Goal: Transaction & Acquisition: Obtain resource

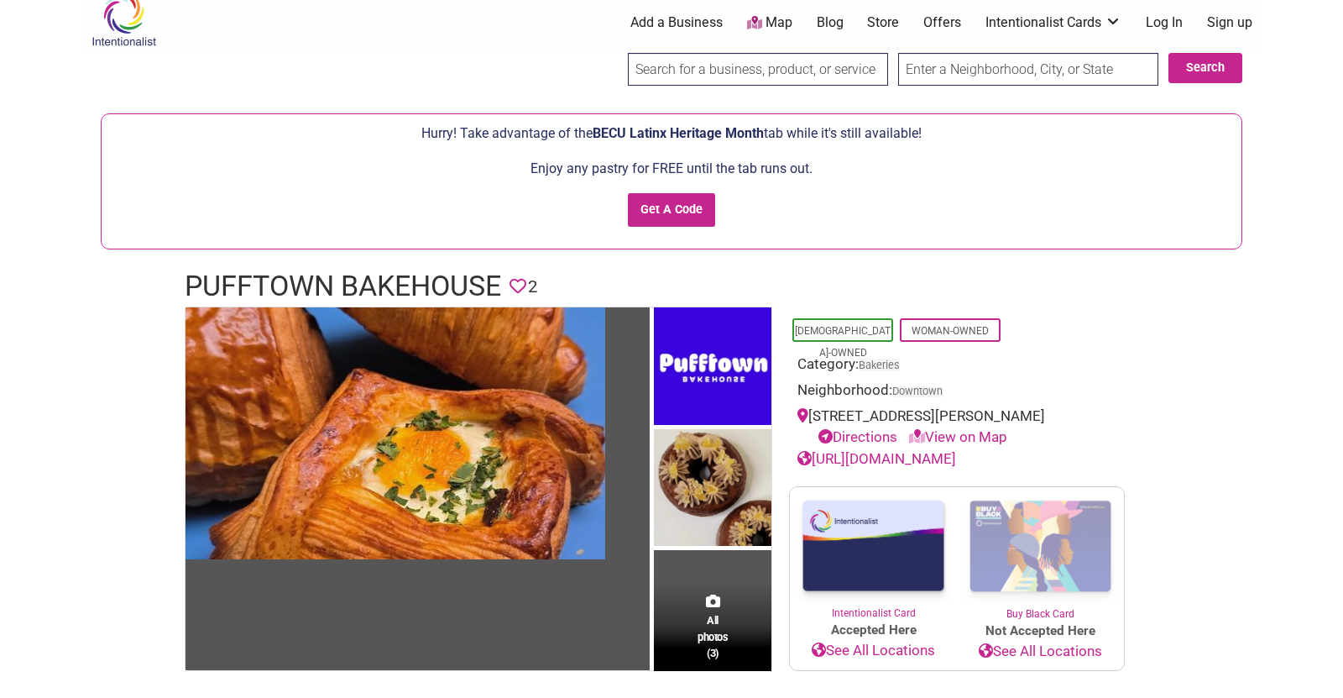
scroll to position [22, 0]
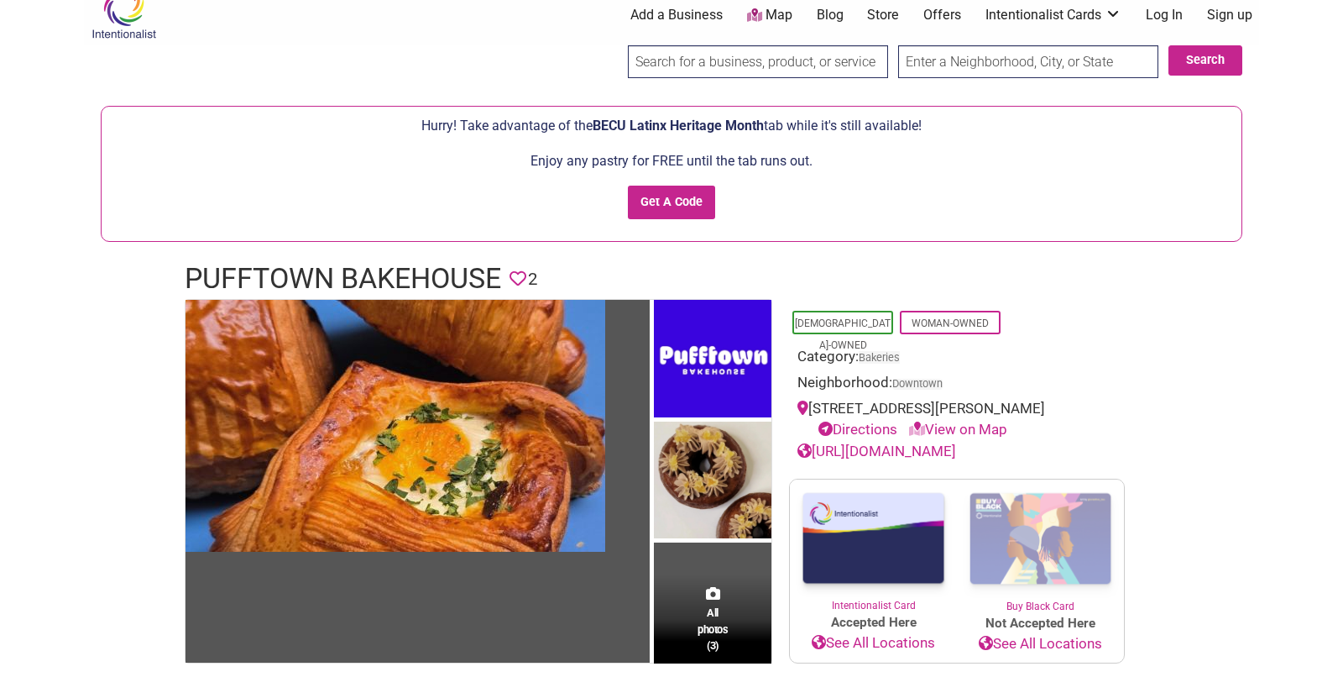
click at [249, 269] on h1 "Pufftown Bakehouse" at bounding box center [343, 279] width 316 height 40
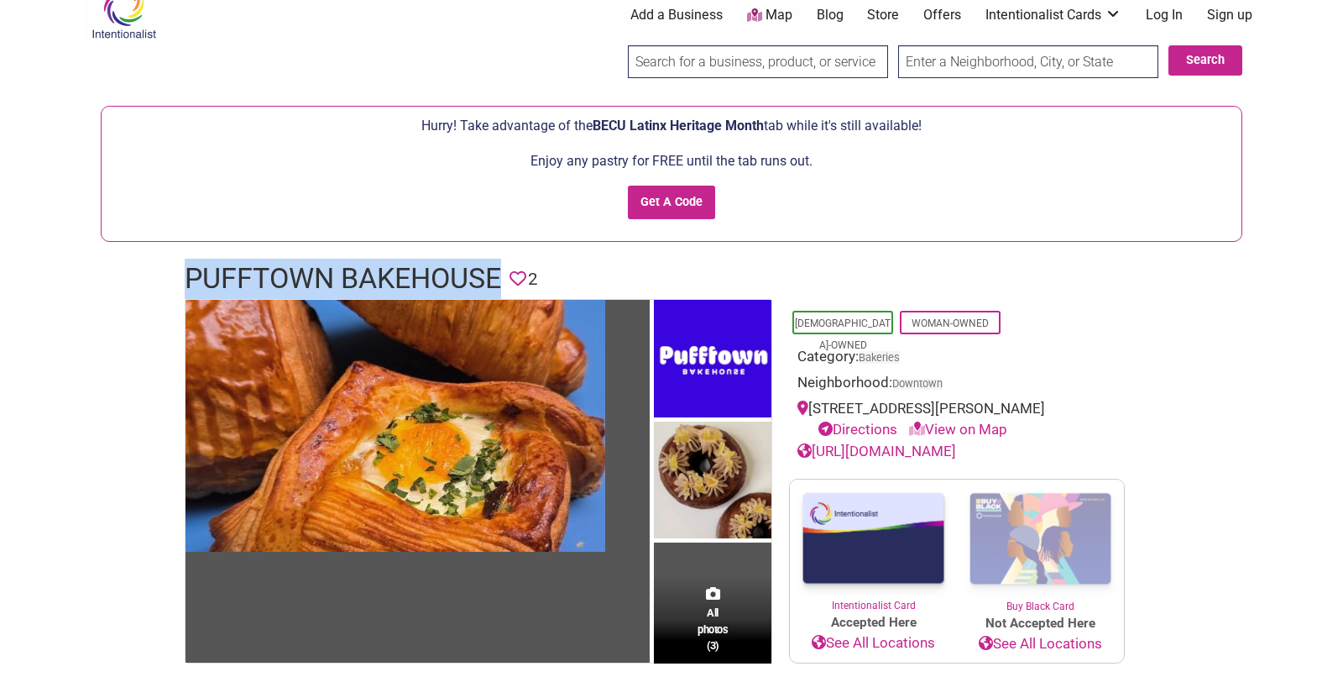
drag, startPoint x: 187, startPoint y: 274, endPoint x: 501, endPoint y: 275, distance: 313.9
click at [501, 275] on h1 "Pufftown Bakehouse" at bounding box center [343, 279] width 316 height 40
copy h1 "Pufftown Bakehouse"
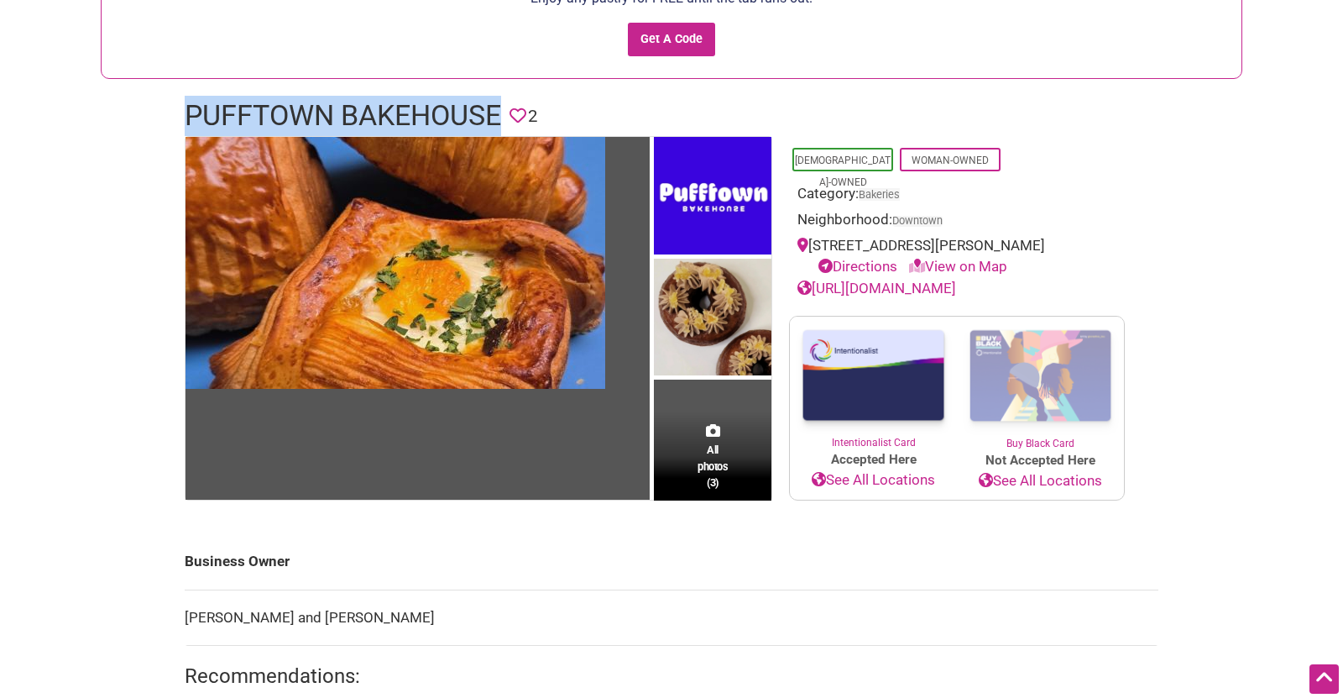
scroll to position [186, 0]
click at [886, 281] on link "https://www.pufftownbakehouse.com/" at bounding box center [876, 287] width 159 height 17
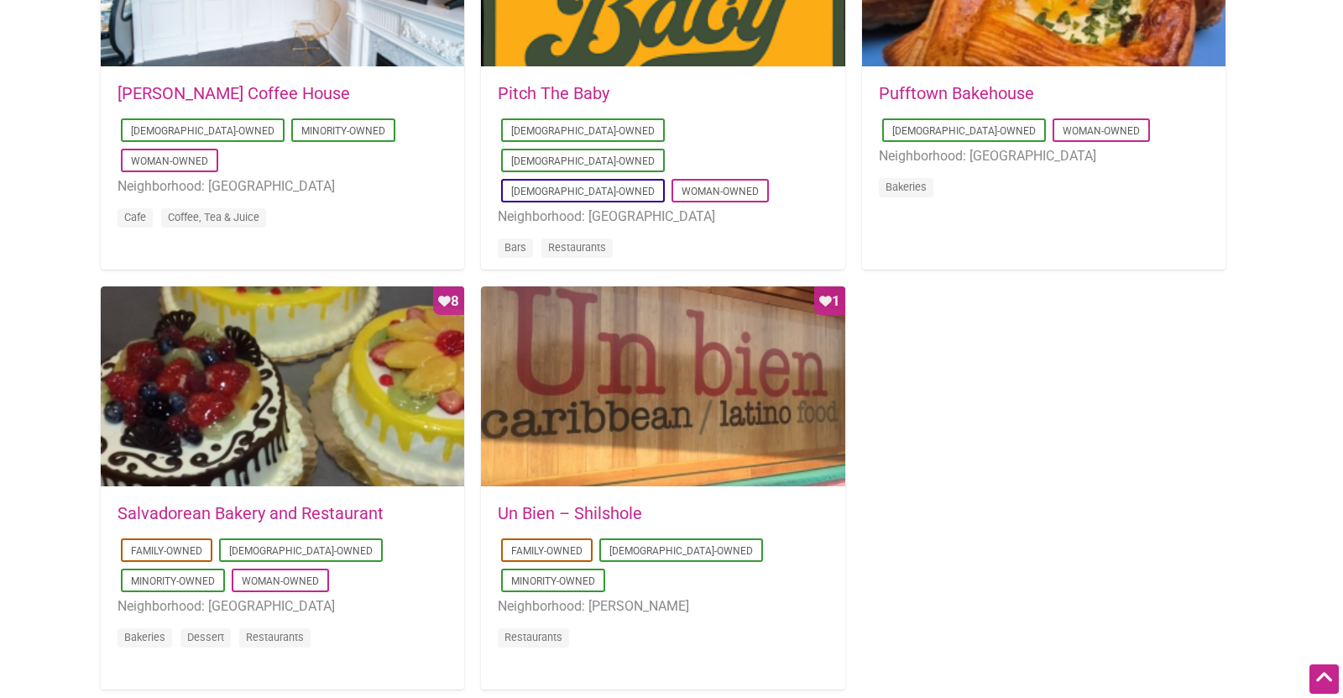
scroll to position [1472, 0]
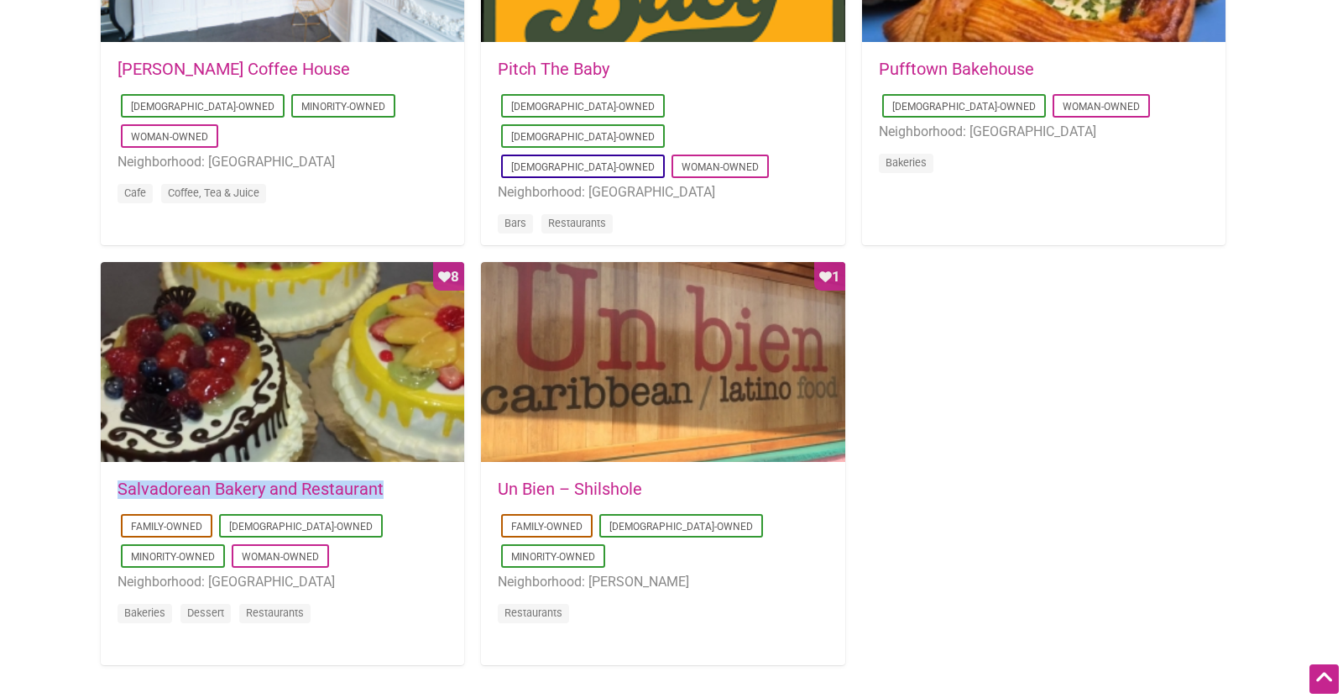
click at [610, 490] on link "Un Bien – Shilshole" at bounding box center [570, 488] width 144 height 20
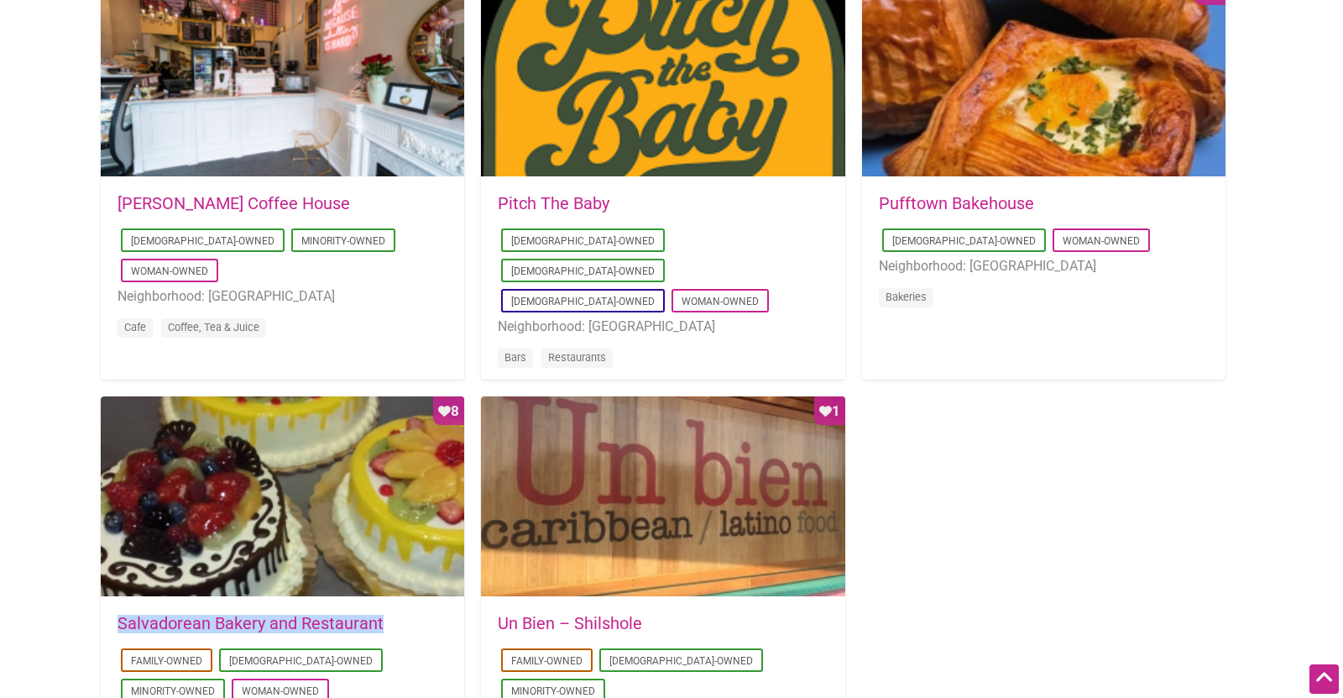
scroll to position [1333, 0]
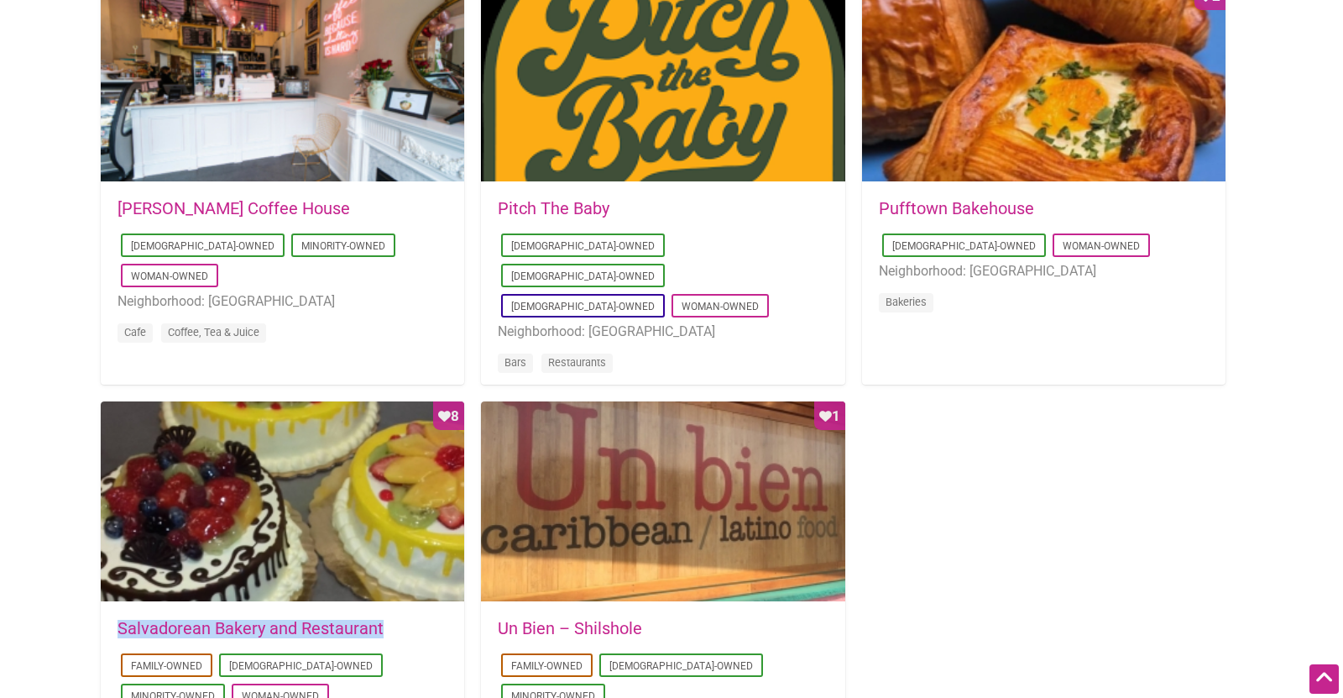
click at [598, 206] on link "Pitch The Baby" at bounding box center [554, 208] width 112 height 20
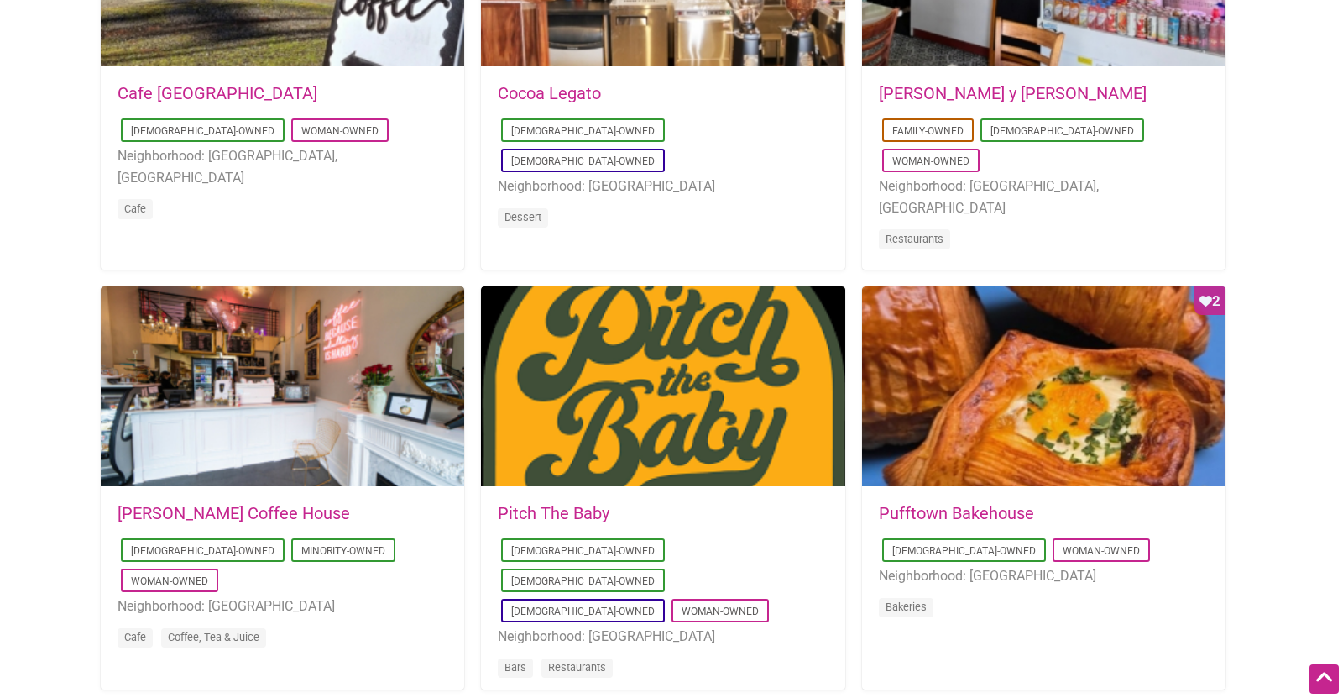
scroll to position [1008, 0]
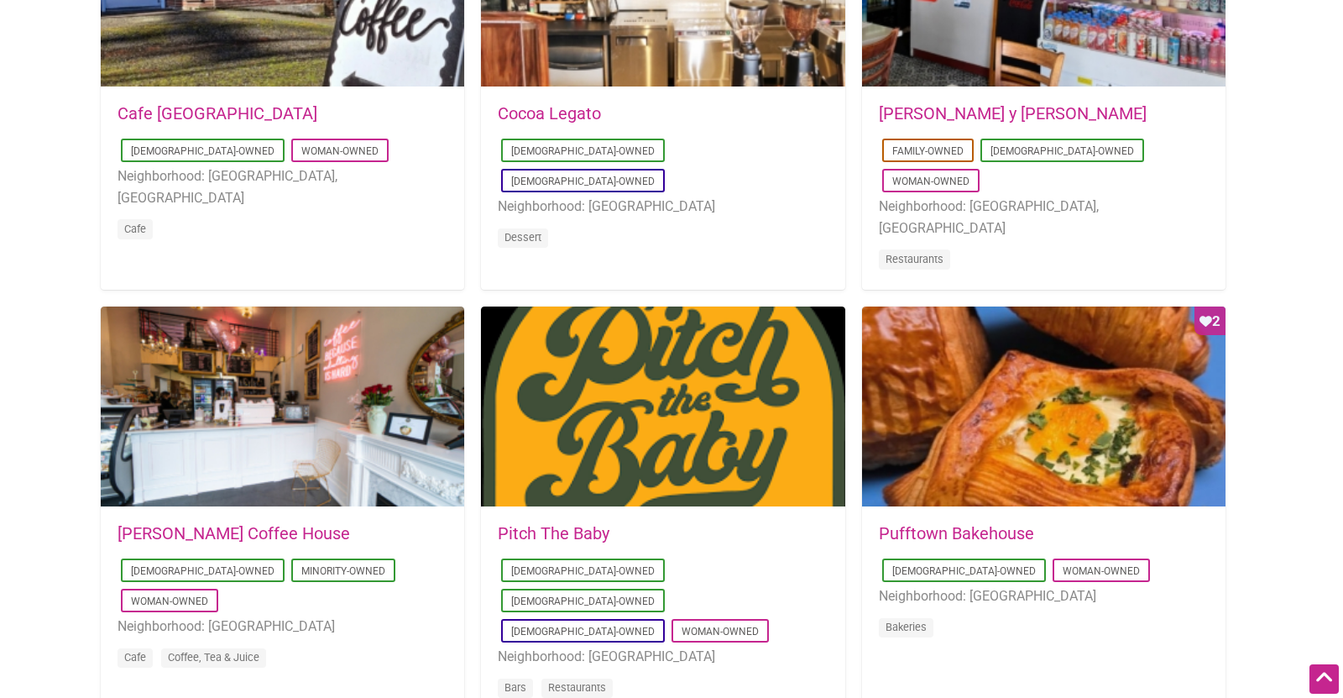
click at [196, 536] on link "Leon Coffee House" at bounding box center [234, 533] width 233 height 20
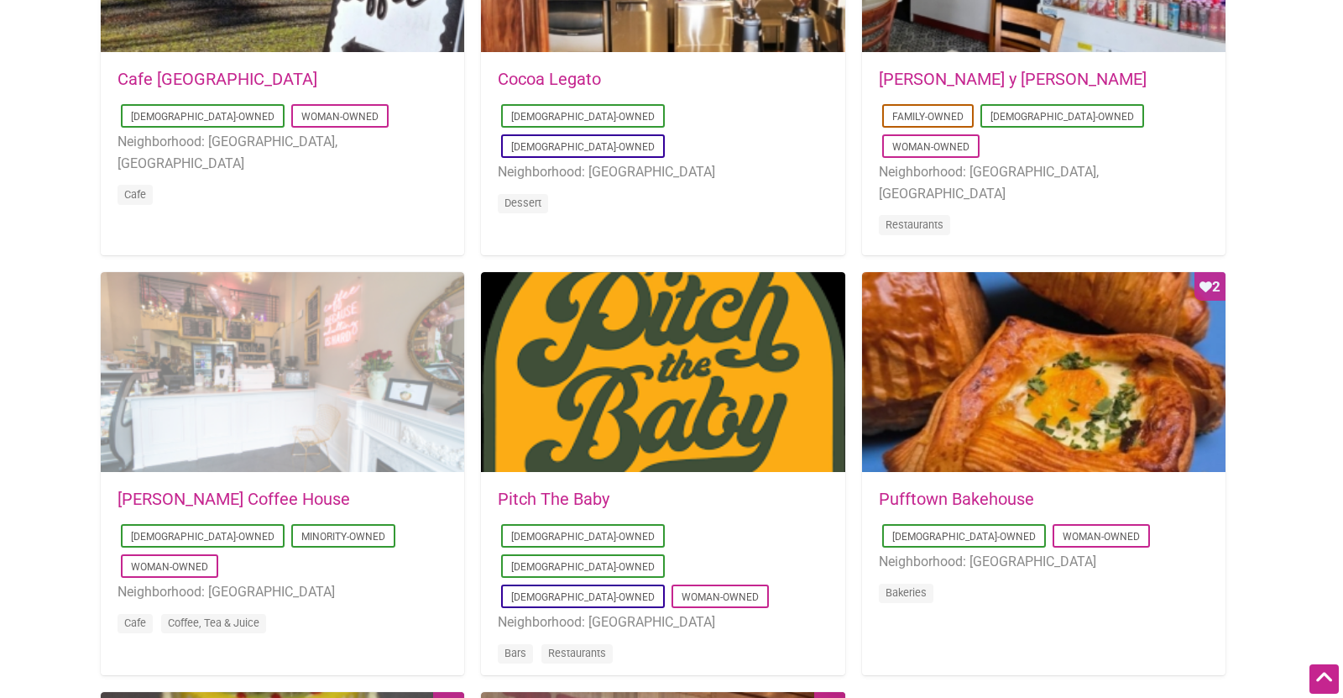
scroll to position [889, 0]
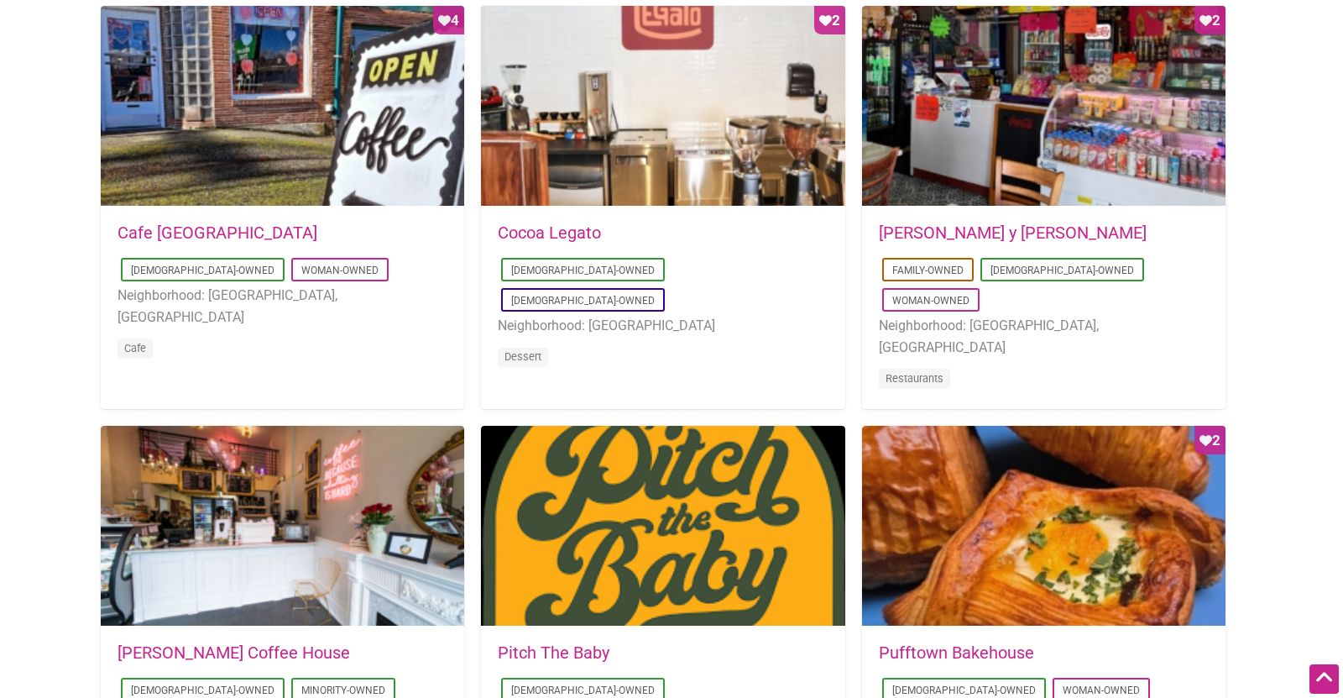
click at [550, 226] on link "Cocoa Legato" at bounding box center [549, 232] width 103 height 20
click at [926, 236] on link "Don Gallopinto y Tortas Locas" at bounding box center [1013, 232] width 268 height 20
click at [198, 233] on link "Cafe Dulzura" at bounding box center [218, 232] width 200 height 20
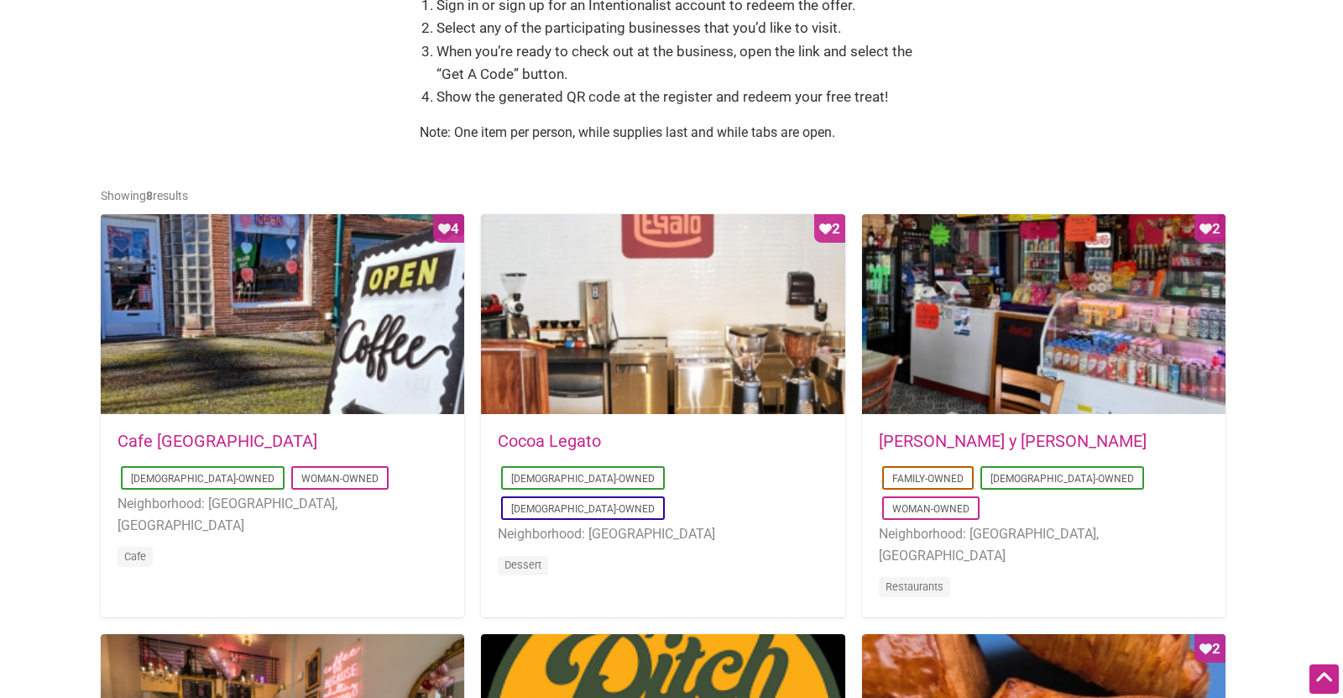
scroll to position [678, 0]
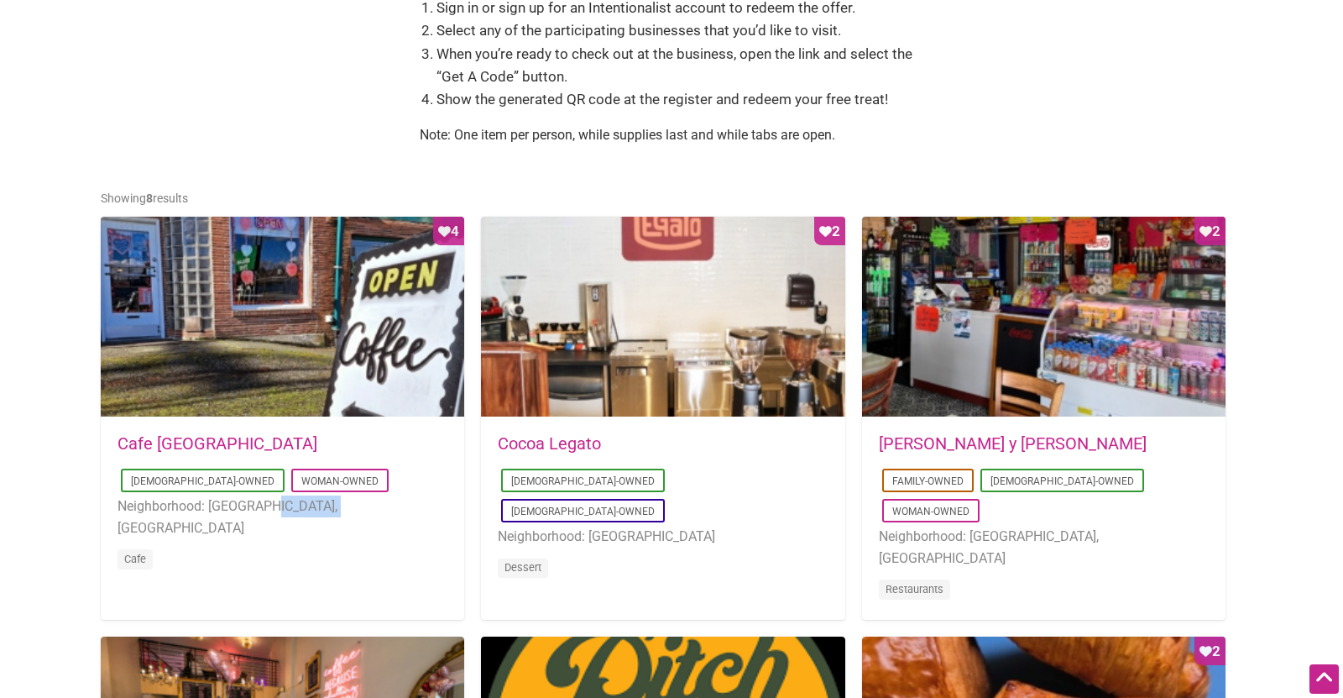
drag, startPoint x: 288, startPoint y: 504, endPoint x: 209, endPoint y: 503, distance: 78.9
click at [209, 503] on li "Neighborhood: Burien, WA" at bounding box center [283, 516] width 330 height 43
copy li "Burien, WA"
click at [746, 123] on div "Sign in or sign up for an Intentionalist account to redeem the offer. Select an…" at bounding box center [672, 78] width 504 height 163
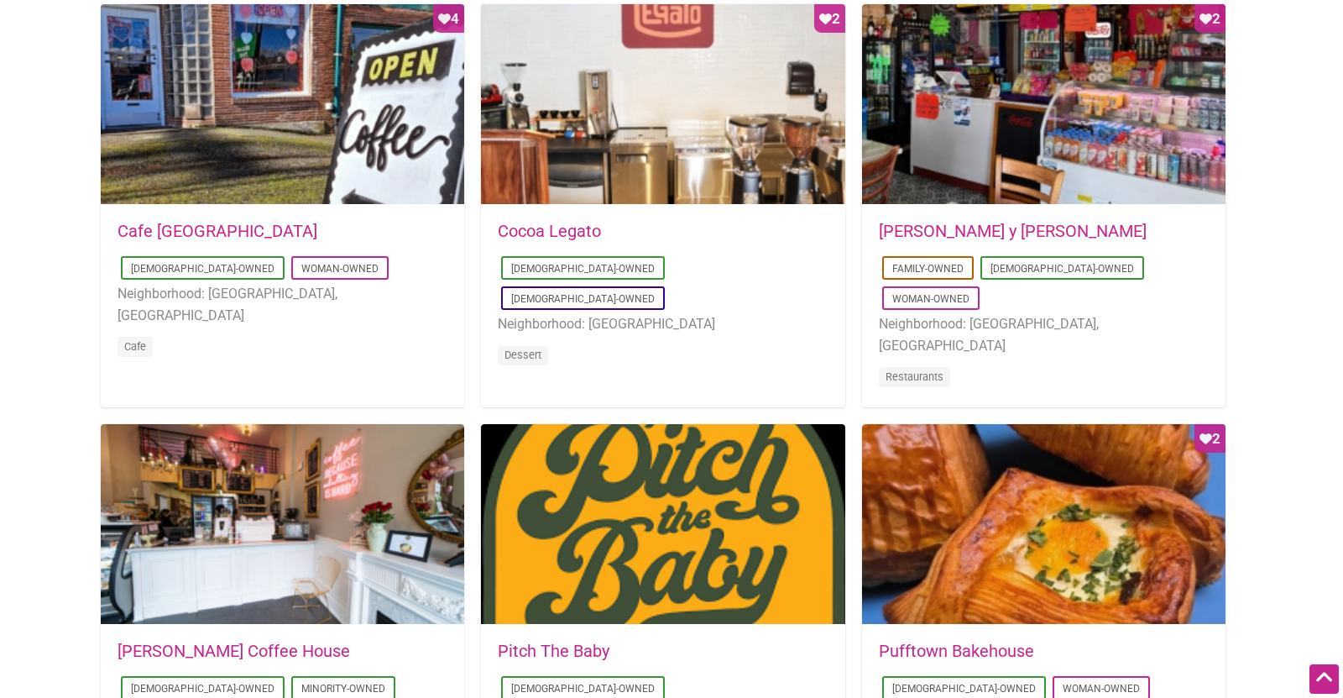
scroll to position [902, 0]
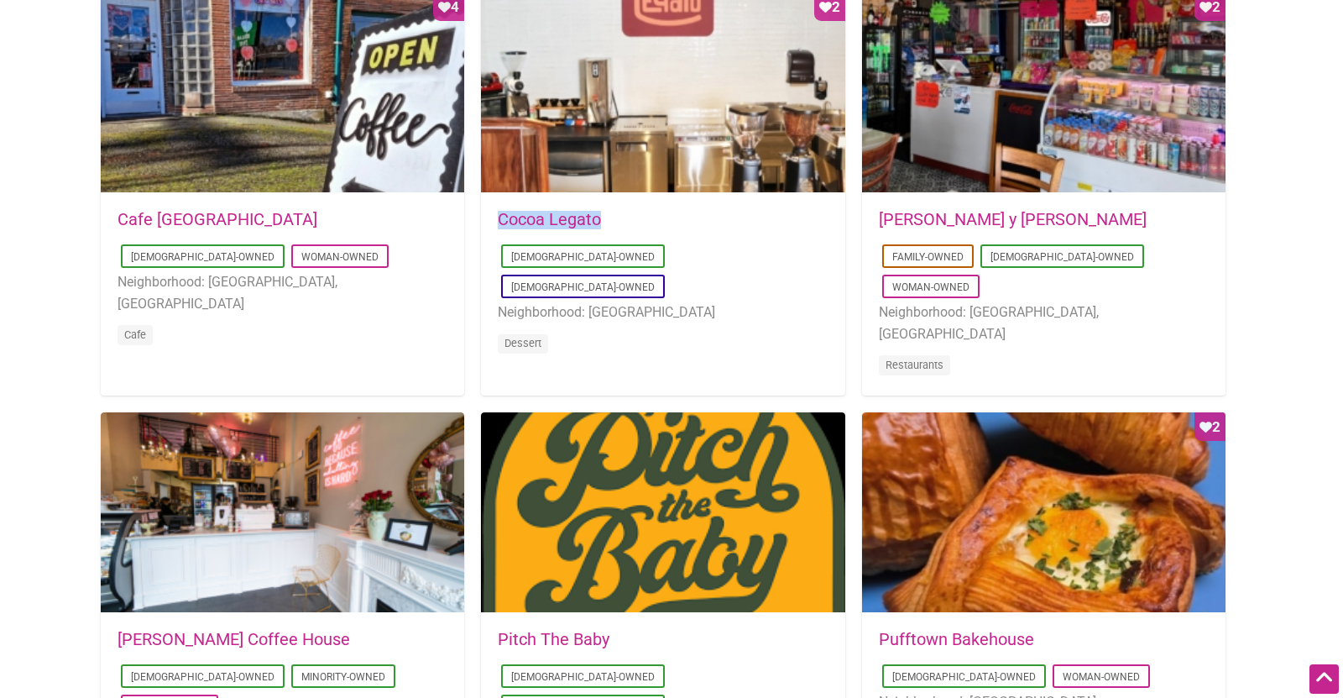
click at [737, 236] on div "2025-08-23 11:53:15 Cocoa Legato Latino-Owned LGBTQ-Owned Neighborhood: Greenwo…" at bounding box center [663, 293] width 330 height 165
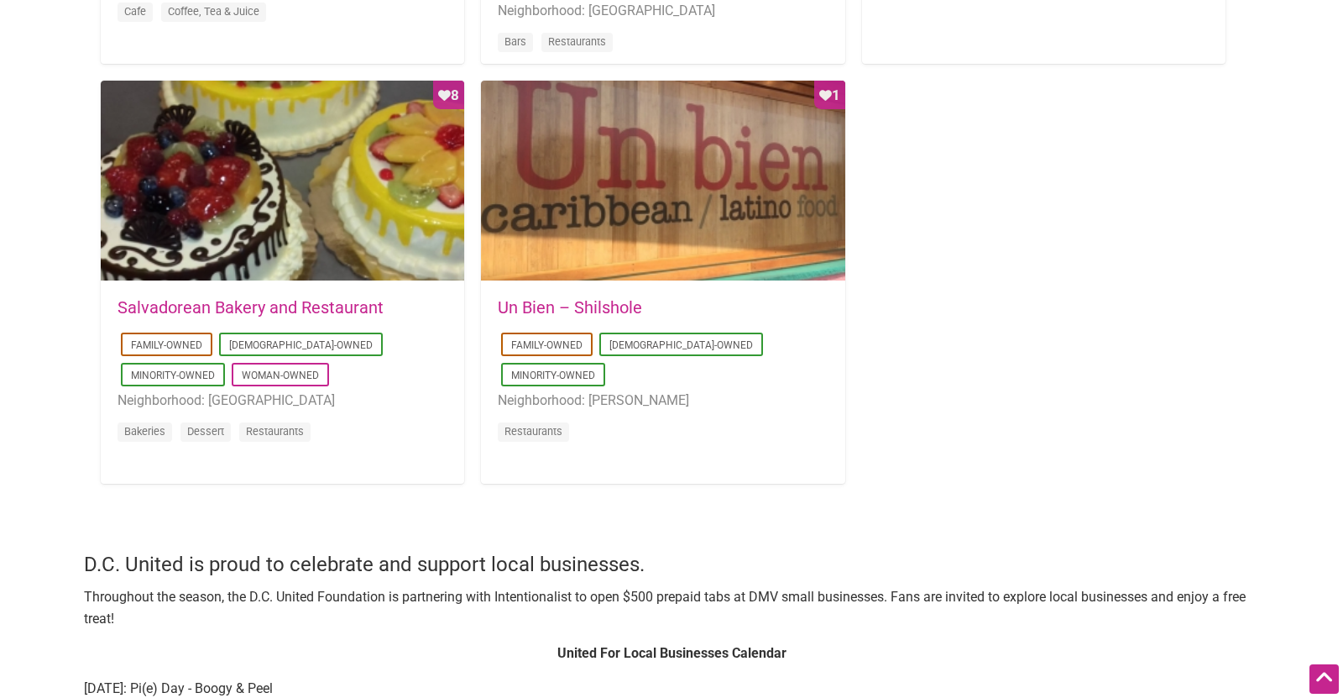
scroll to position [1689, 0]
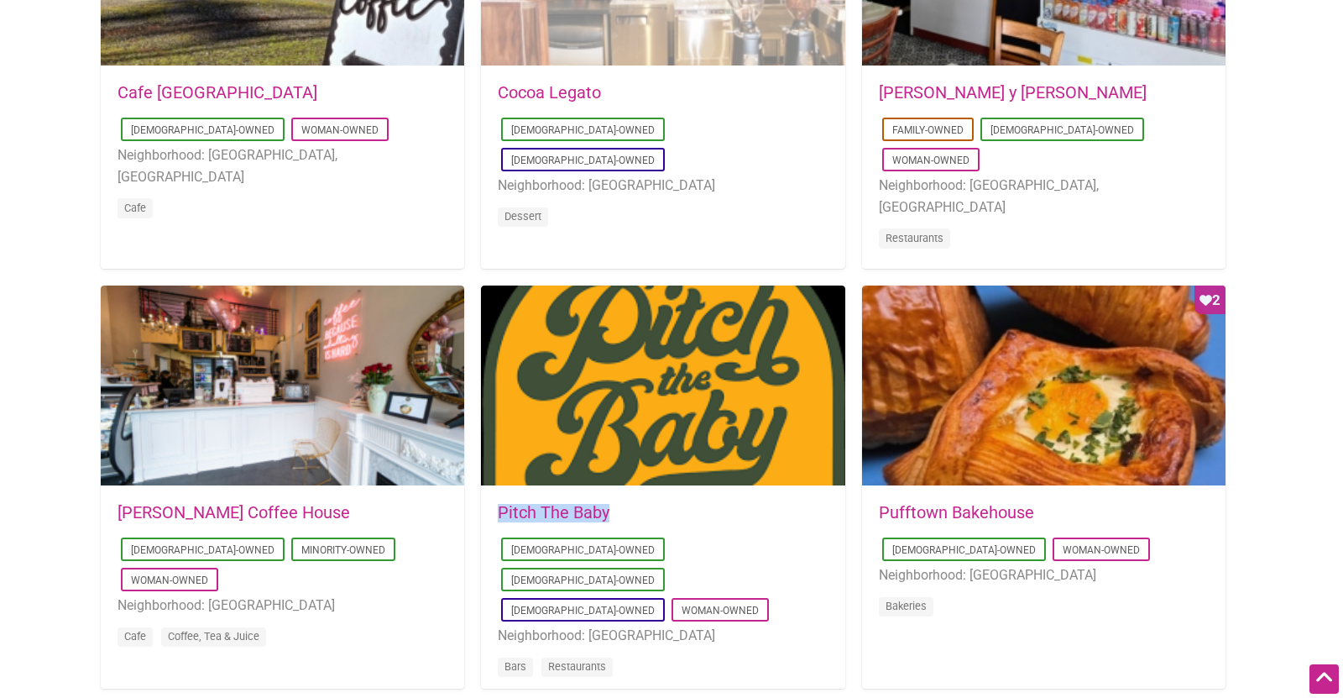
scroll to position [1028, 0]
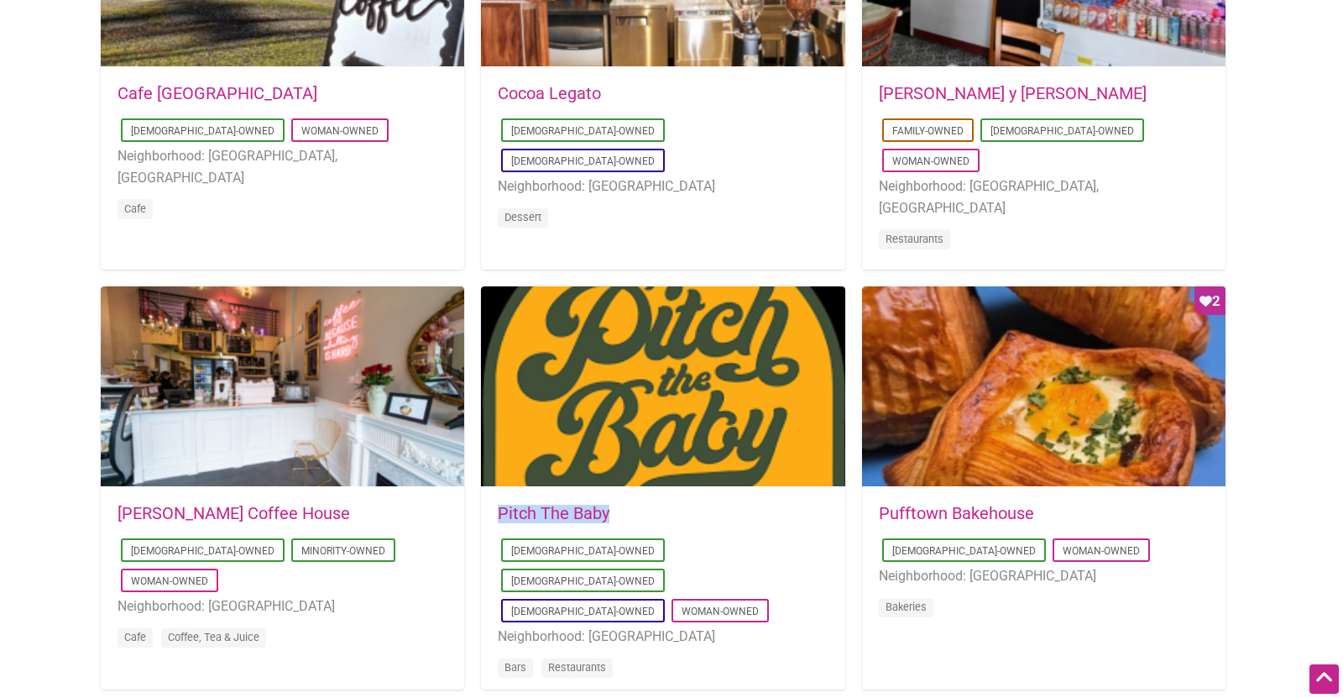
click at [149, 95] on link "Cafe Dulzura" at bounding box center [218, 93] width 200 height 20
click at [915, 86] on link "Don Gallopinto y Tortas Locas" at bounding box center [1013, 93] width 268 height 20
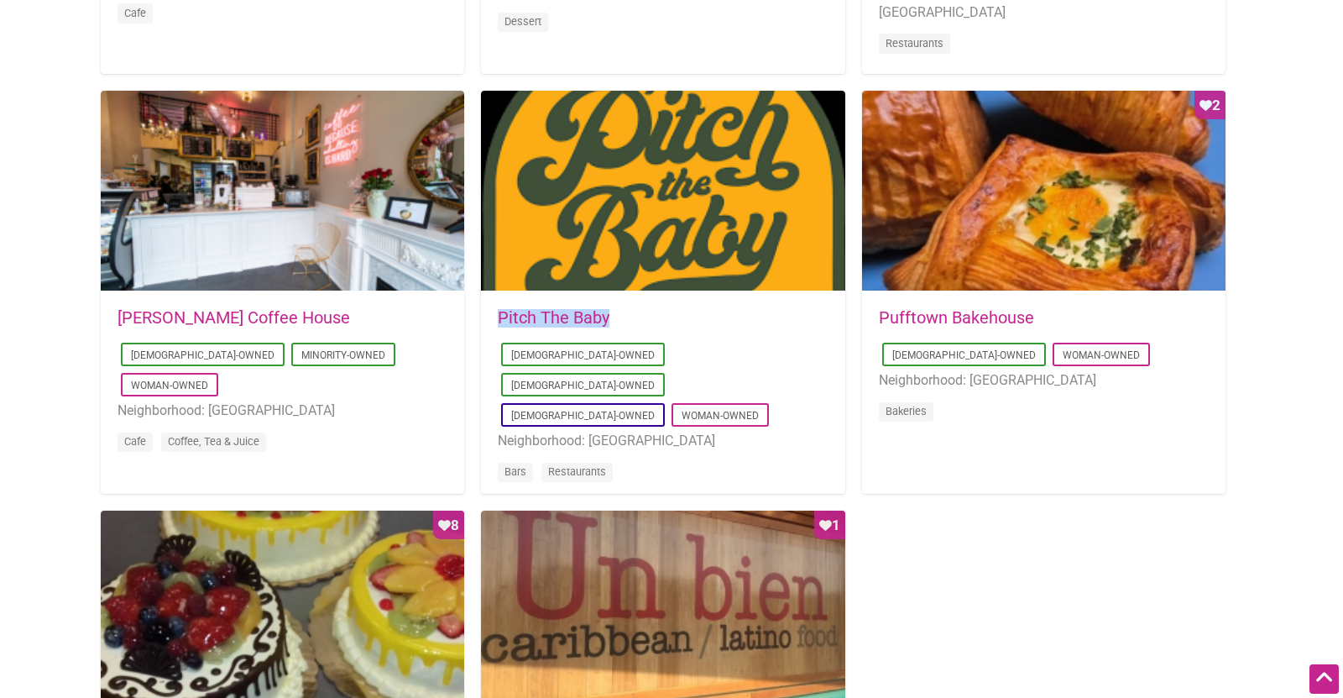
scroll to position [1310, 0]
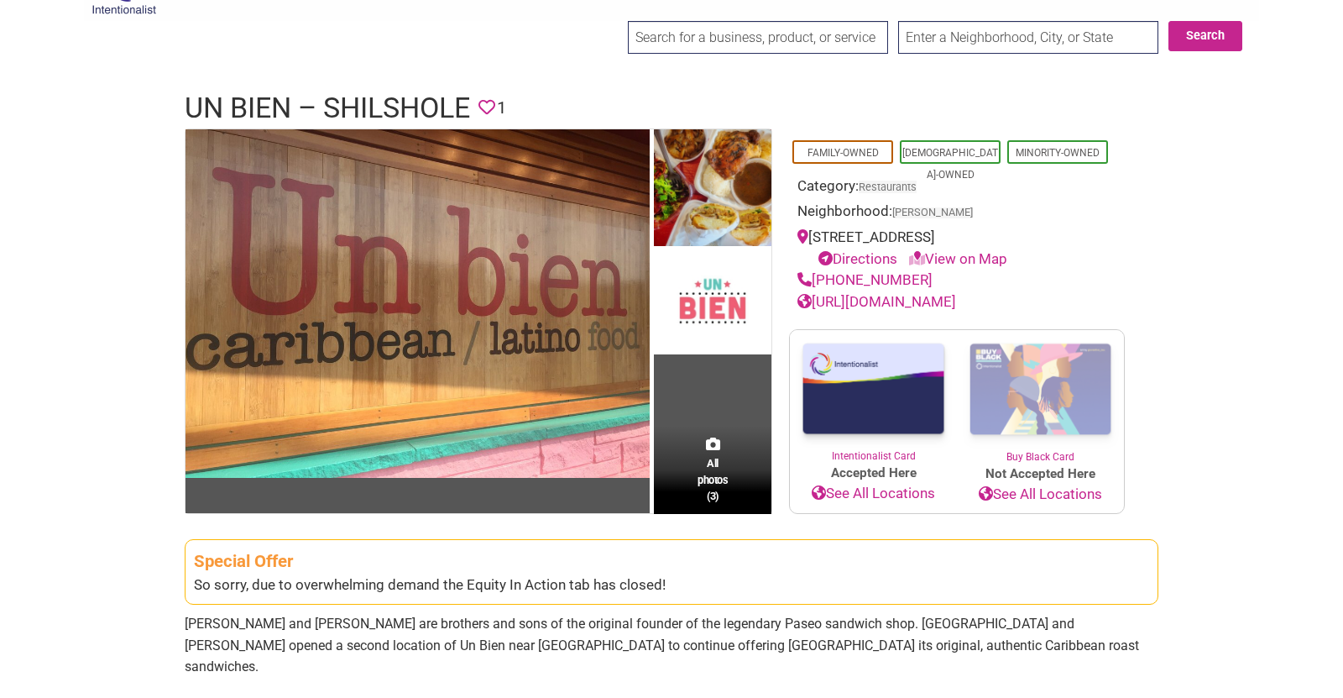
scroll to position [50, 0]
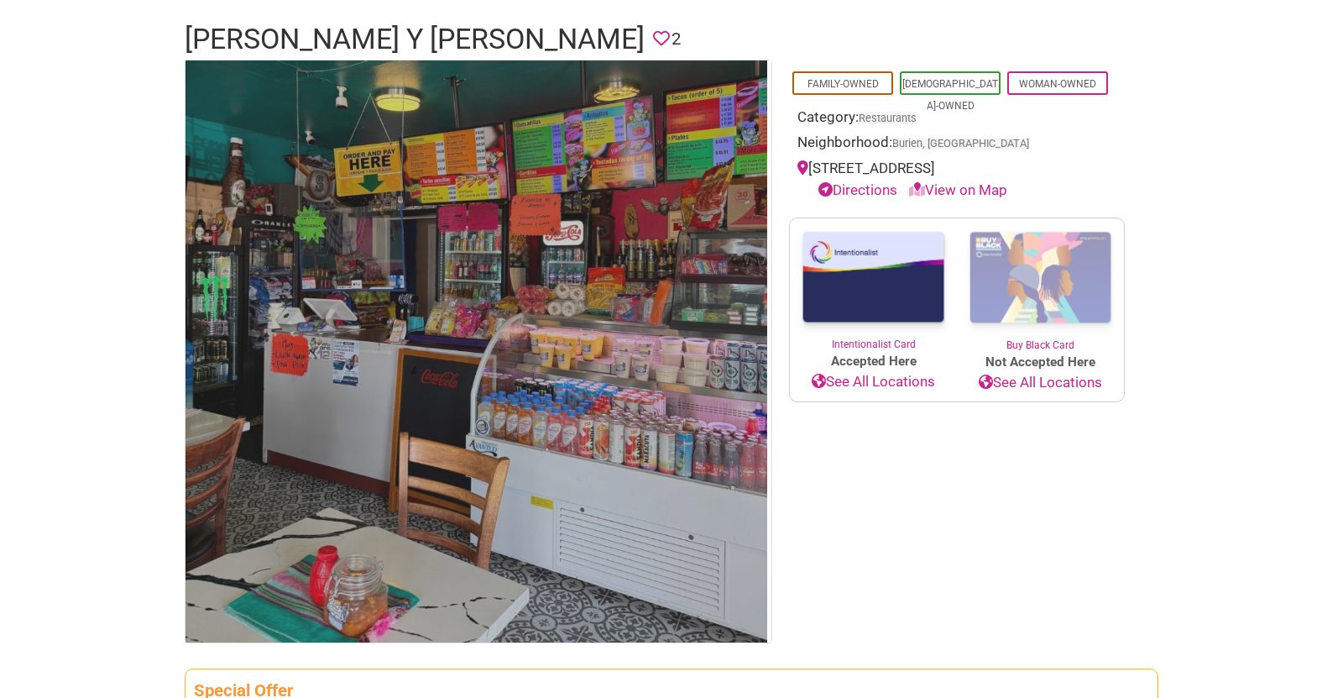
scroll to position [119, 0]
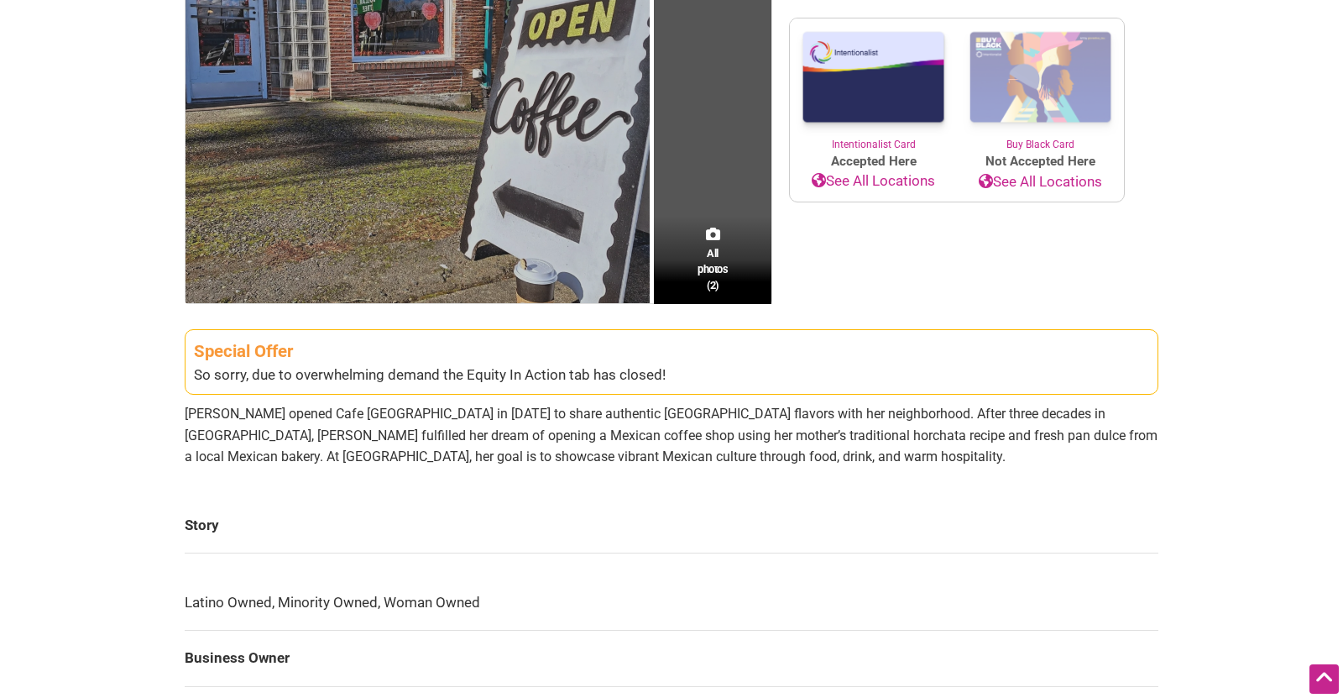
scroll to position [329, 0]
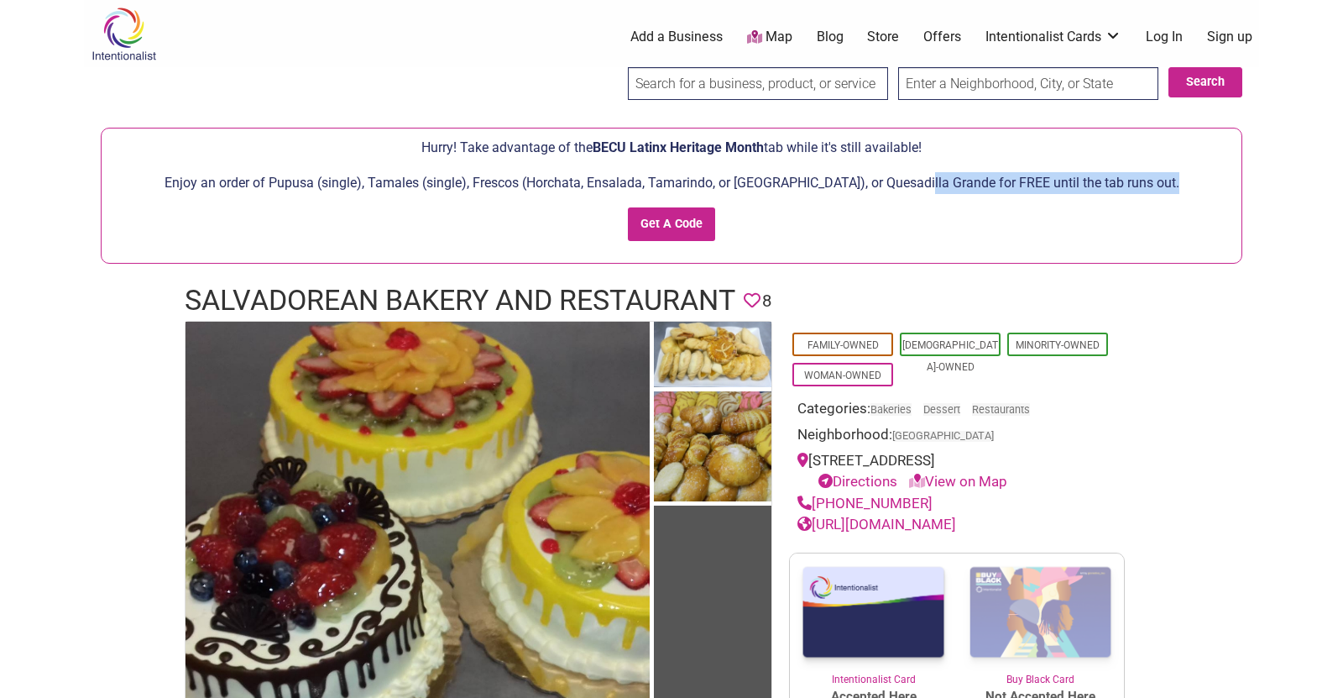
drag, startPoint x: 957, startPoint y: 181, endPoint x: 959, endPoint y: 200, distance: 18.6
click at [959, 200] on div "Enjoy an order of Pupusa (single), Tamales (single), Frescos (Horchata, Ensalad…" at bounding box center [671, 213] width 1123 height 82
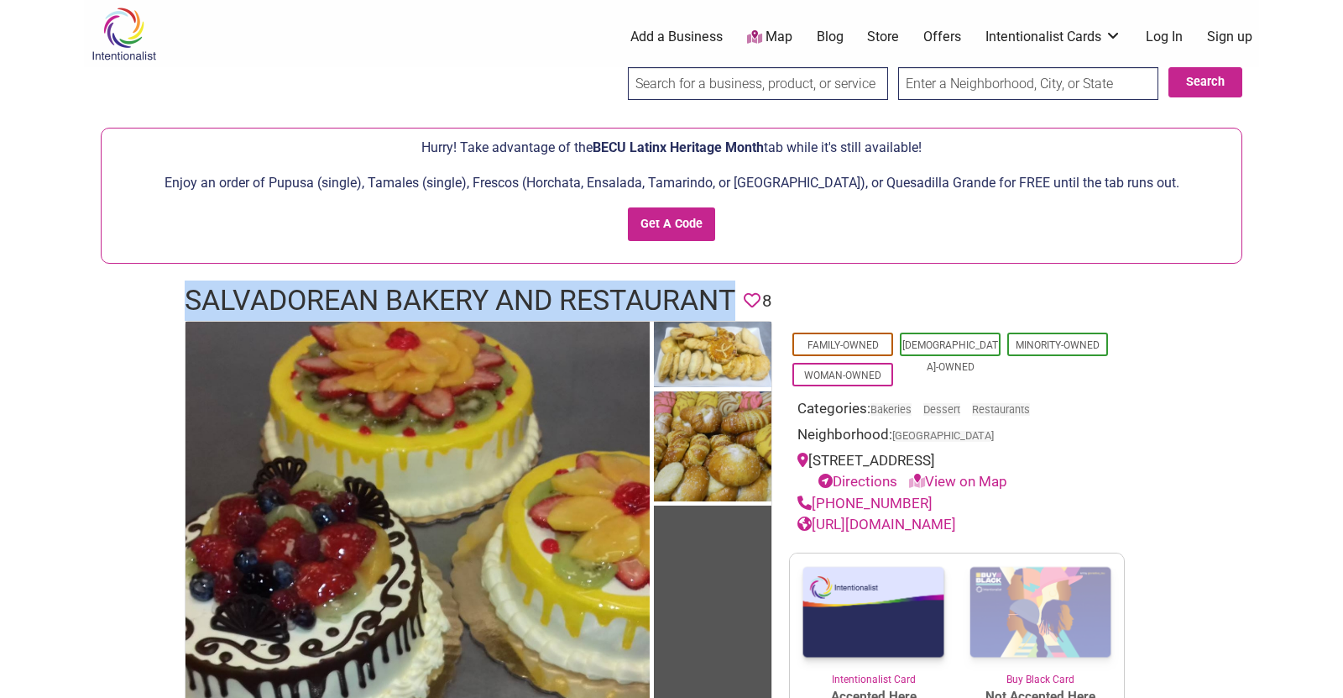
drag, startPoint x: 736, startPoint y: 296, endPoint x: 193, endPoint y: 295, distance: 543.1
click at [193, 295] on h1 "Salvadorean Bakery and Restaurant" at bounding box center [460, 300] width 551 height 40
copy h1 "Salvadorean Bakery and Restaurant"
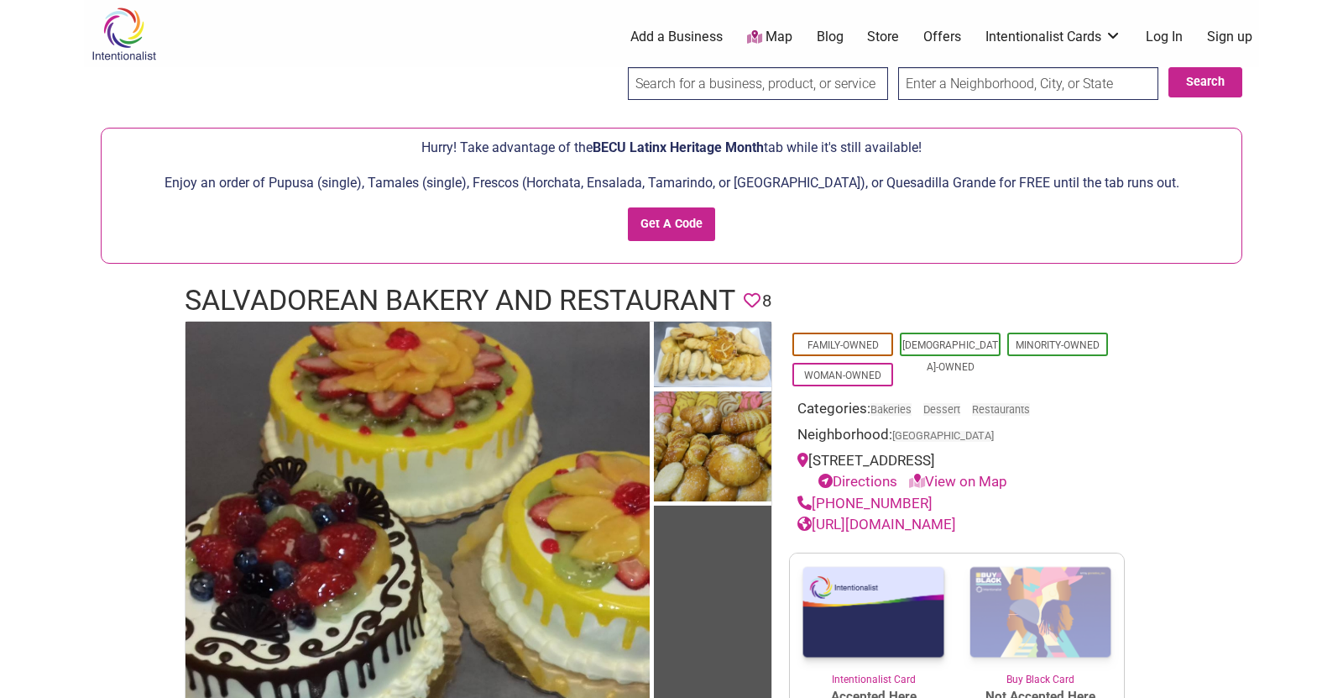
drag, startPoint x: 957, startPoint y: 181, endPoint x: 864, endPoint y: 264, distance: 124.8
drag, startPoint x: 849, startPoint y: 183, endPoint x: 959, endPoint y: 180, distance: 110.9
click at [959, 180] on p "Enjoy an order of Pupusa (single), Tamales (single), Frescos (Horchata, Ensalad…" at bounding box center [671, 183] width 1123 height 22
copy p "Quesadilla Grande"
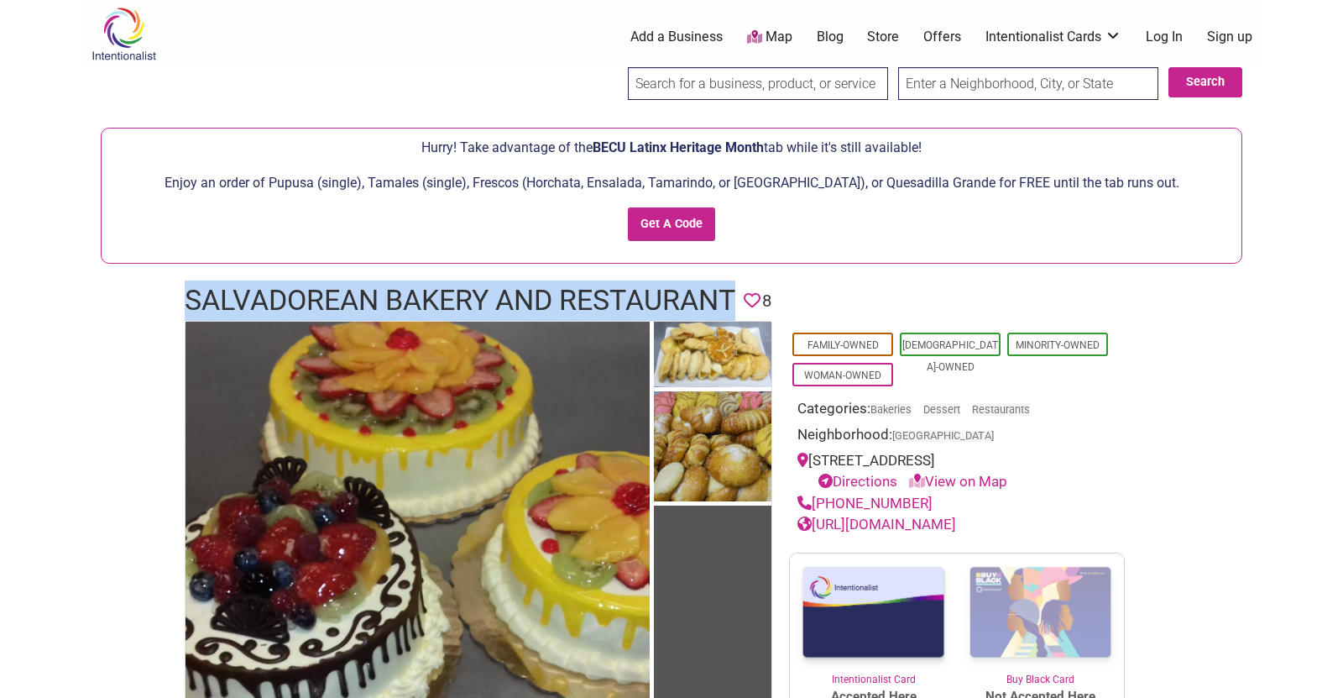
drag, startPoint x: 739, startPoint y: 302, endPoint x: 186, endPoint y: 280, distance: 553.6
click at [186, 280] on h1 "Salvadorean Bakery and Restaurant" at bounding box center [460, 300] width 551 height 40
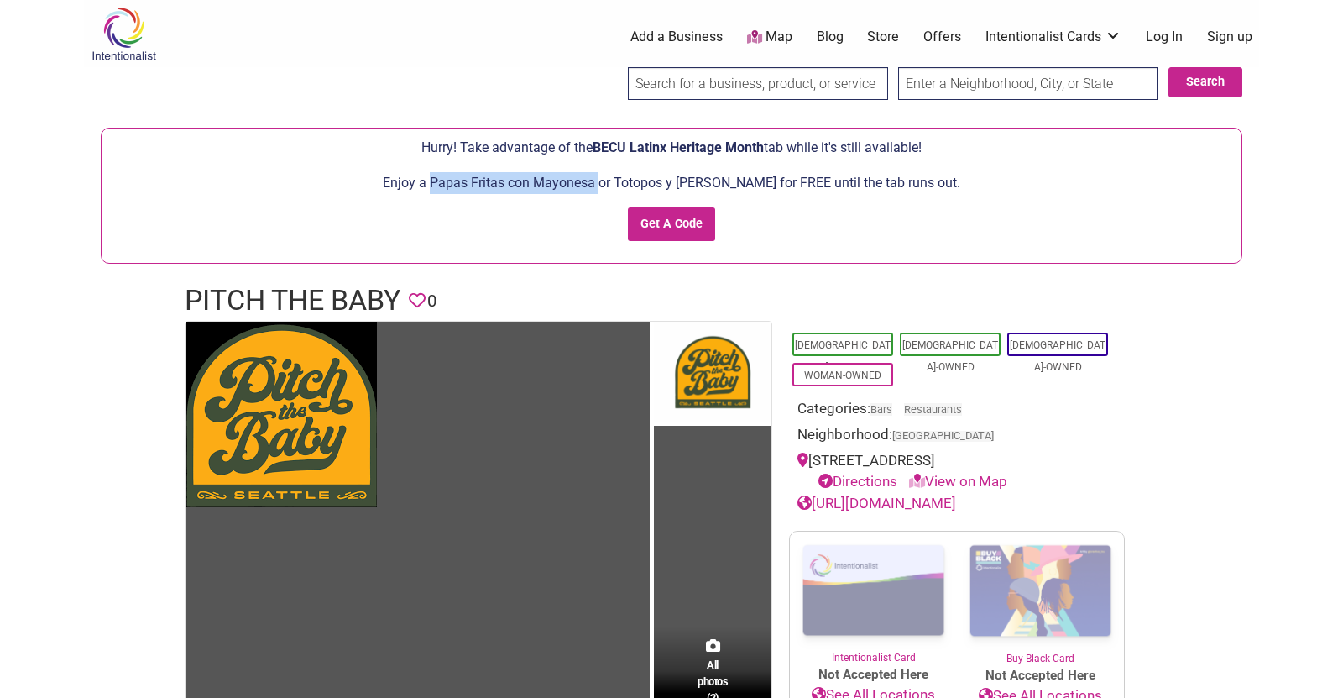
drag, startPoint x: 613, startPoint y: 179, endPoint x: 447, endPoint y: 185, distance: 165.5
click at [447, 185] on p "Enjoy a Papas Fritas con Mayonesa or Totopos y Salsa Árbol for FREE until the t…" at bounding box center [671, 183] width 1123 height 22
drag, startPoint x: 760, startPoint y: 183, endPoint x: 633, endPoint y: 180, distance: 126.8
click at [633, 180] on p "Enjoy a Papas Fritas con Mayonesa or Totopos y Salsa Árbol for FREE until the t…" at bounding box center [671, 183] width 1123 height 22
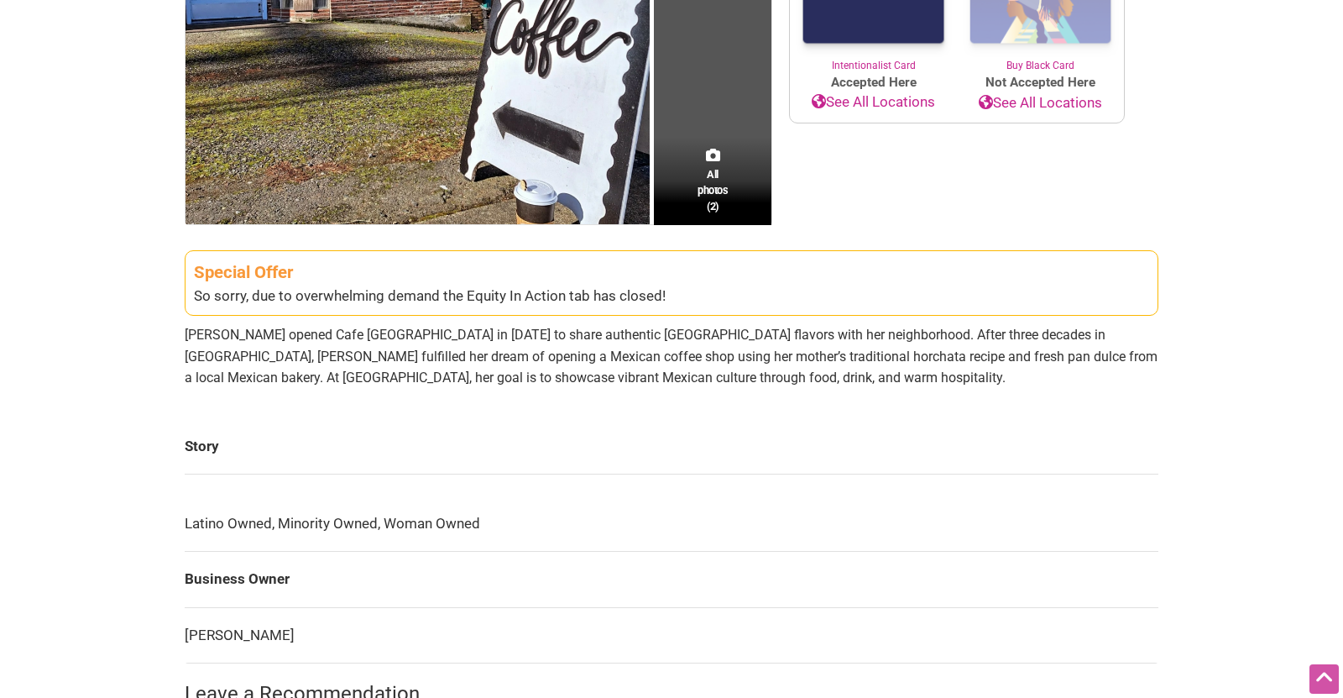
scroll to position [429, 0]
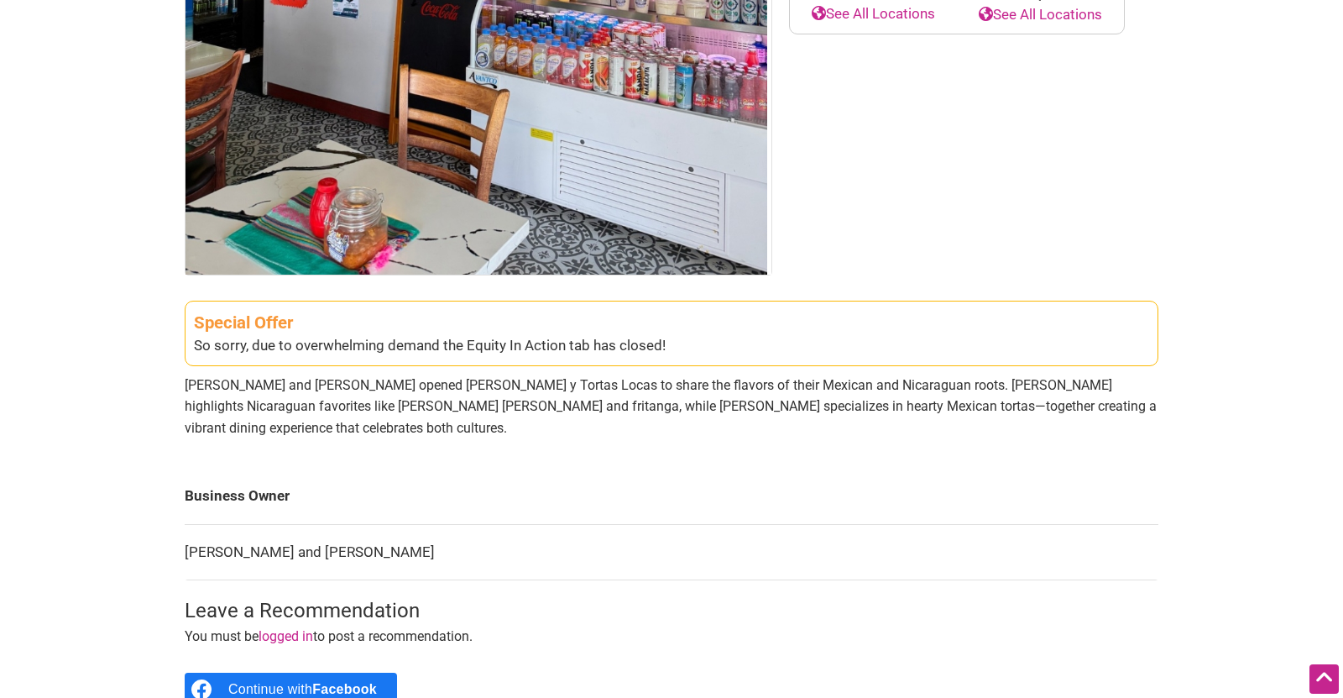
scroll to position [483, 0]
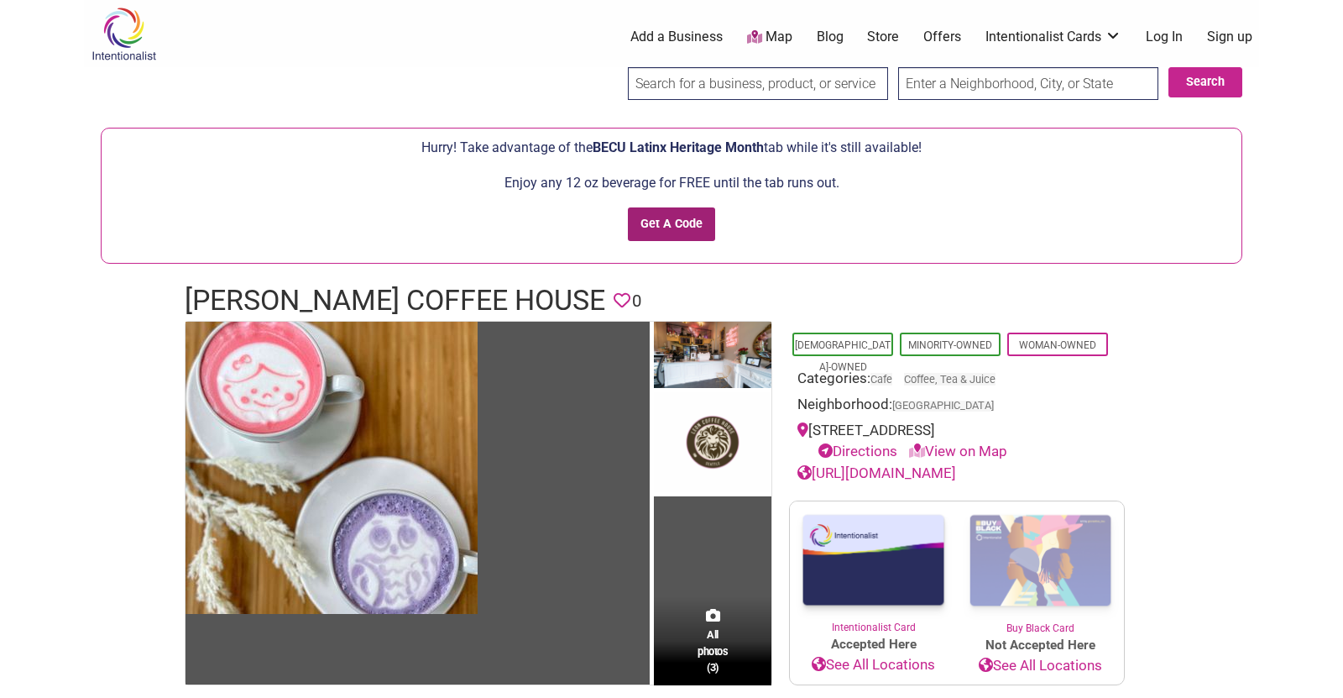
click at [676, 222] on input "Get A Code" at bounding box center [672, 224] width 88 height 34
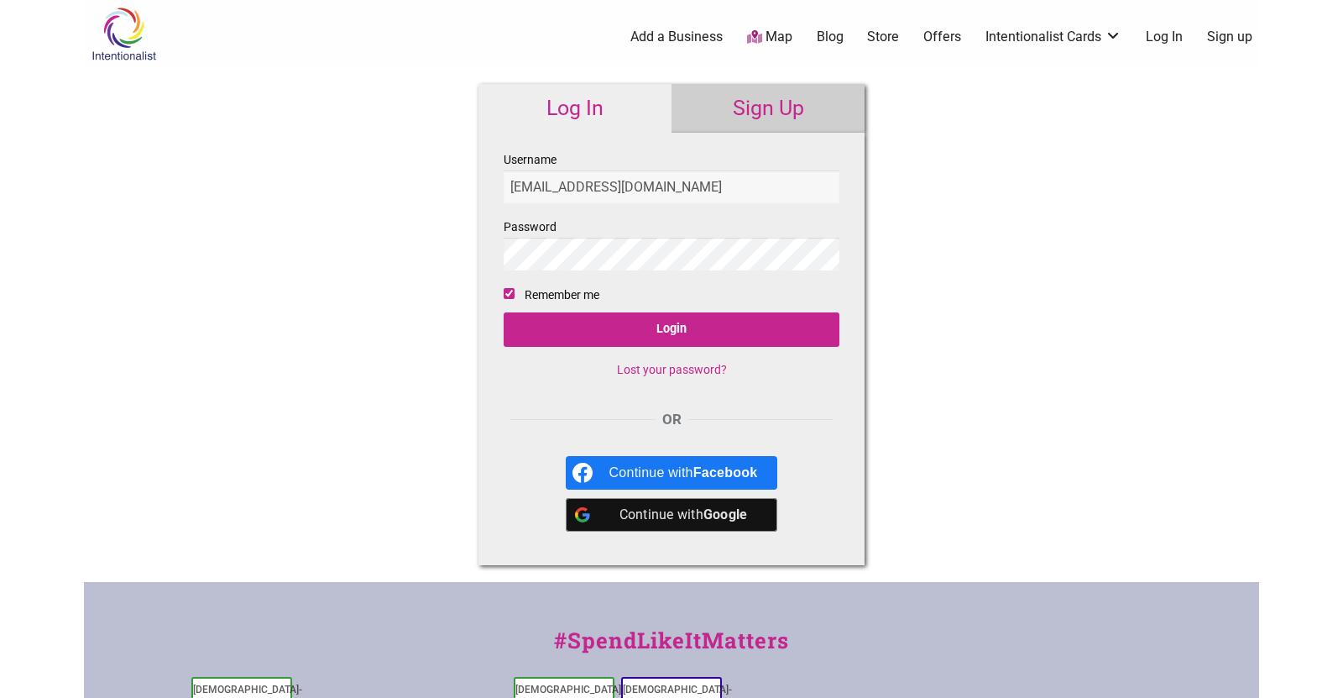
click at [702, 189] on input "[EMAIL_ADDRESS][DOMAIN_NAME]" at bounding box center [672, 186] width 336 height 33
type input "[EMAIL_ADDRESS][DOMAIN_NAME]"
click at [589, 295] on label "Remember me" at bounding box center [562, 295] width 75 height 21
click at [515, 295] on input "Remember me" at bounding box center [509, 293] width 11 height 11
checkbox input "false"
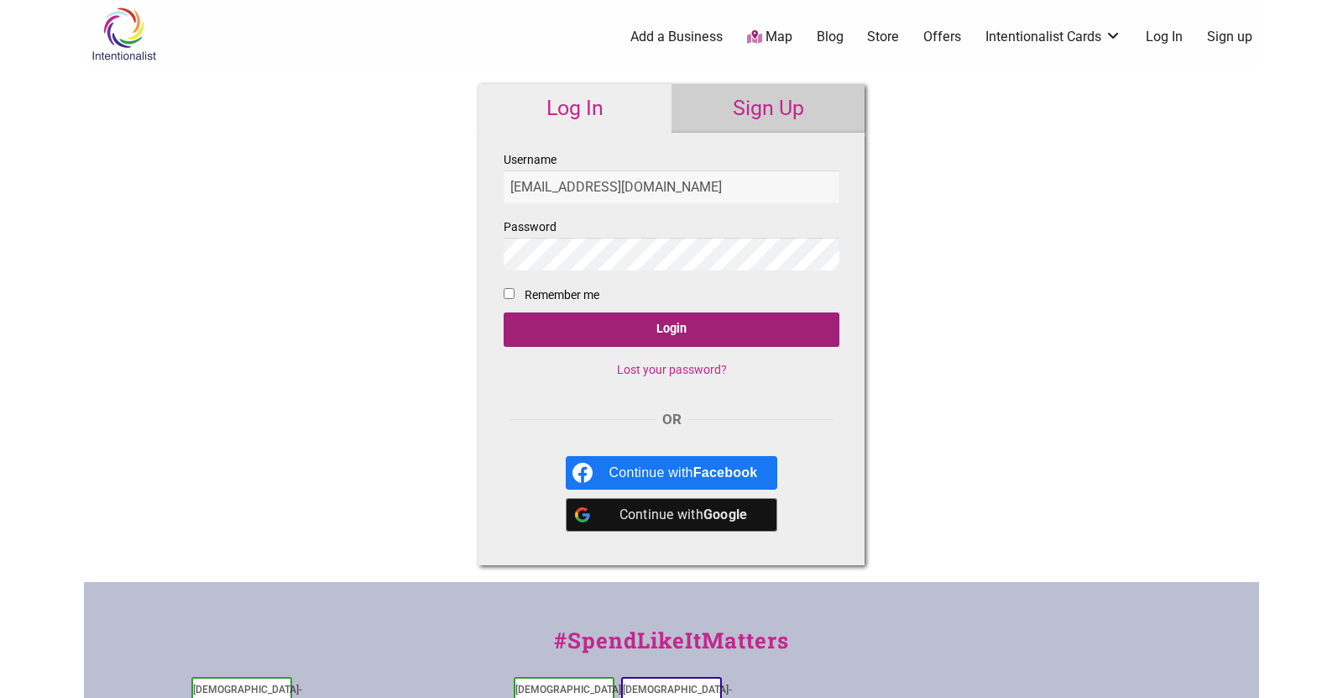
click at [600, 332] on input "Login" at bounding box center [672, 329] width 336 height 34
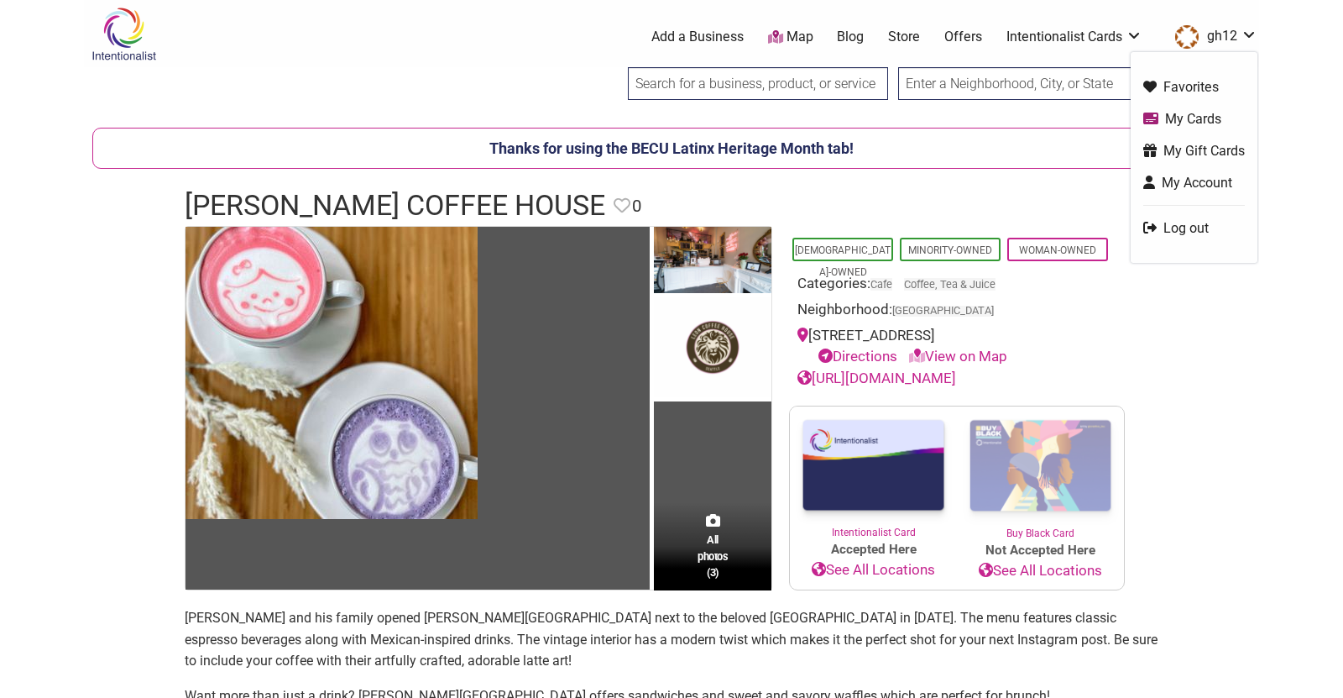
click at [1174, 227] on link "Log out" at bounding box center [1194, 227] width 102 height 19
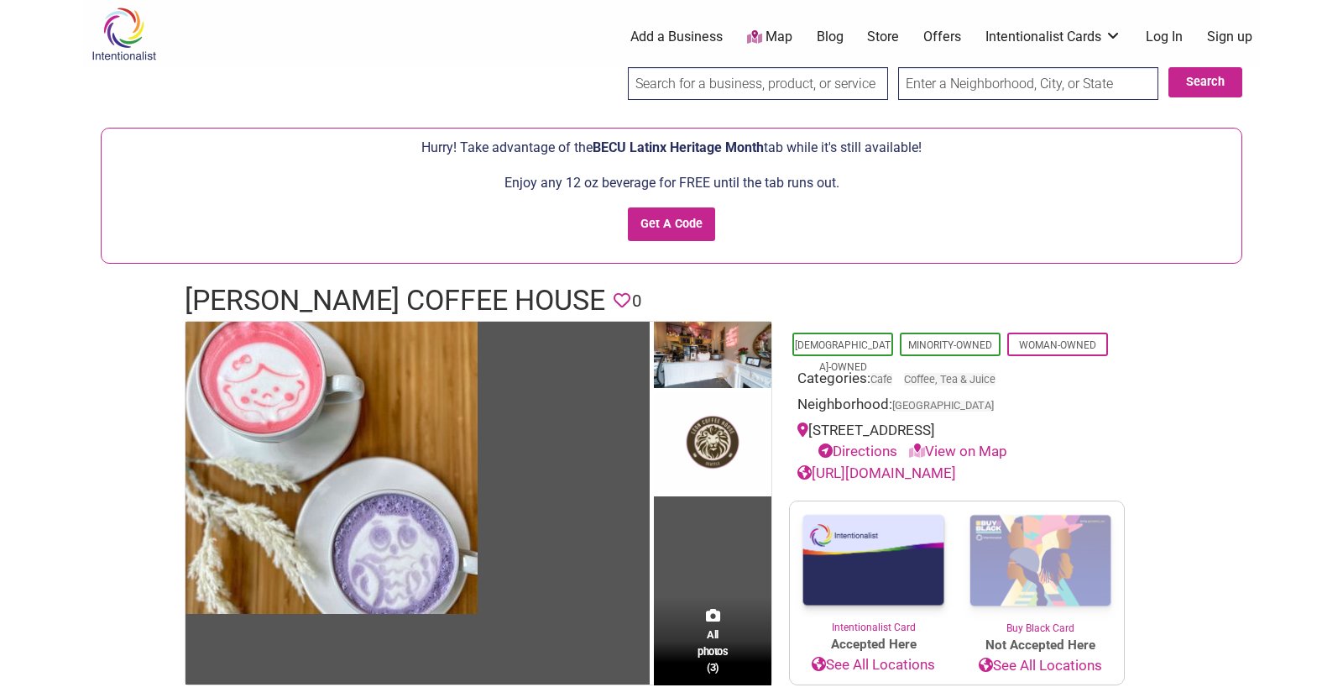
click at [1154, 39] on link "Log In" at bounding box center [1164, 37] width 37 height 18
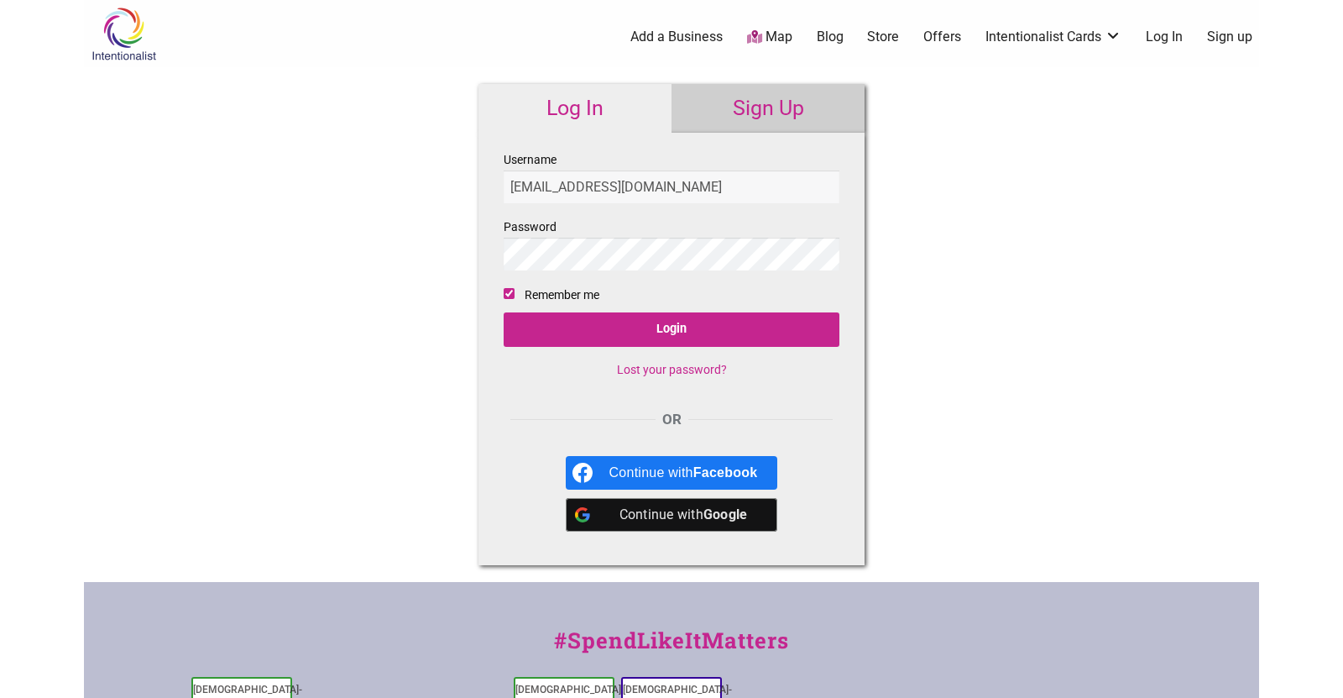
click at [664, 198] on input "[EMAIL_ADDRESS][DOMAIN_NAME]" at bounding box center [672, 186] width 336 height 33
type input "[EMAIL_ADDRESS][DOMAIN_NAME]"
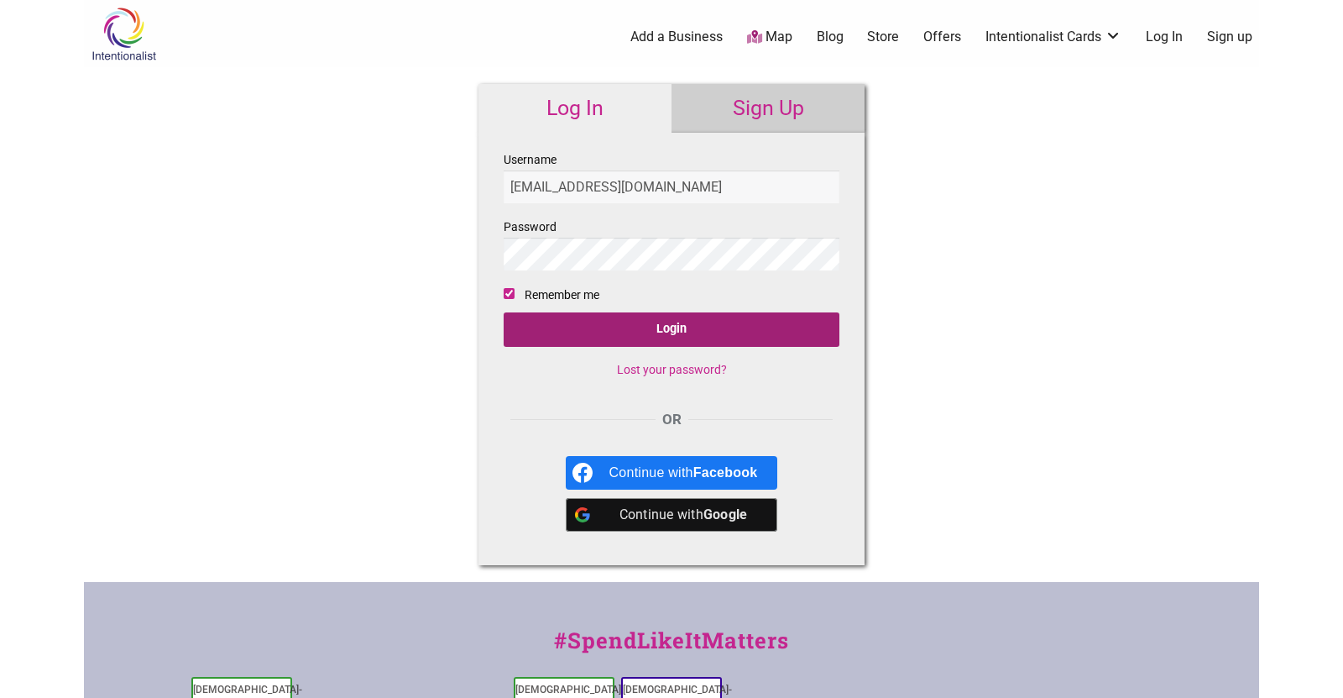
click at [642, 318] on input "Login" at bounding box center [672, 329] width 336 height 34
